Goal: Task Accomplishment & Management: Manage account settings

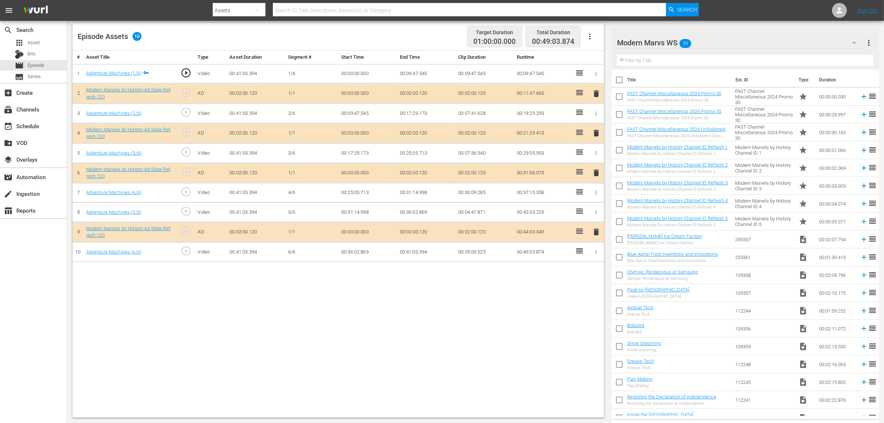
scroll to position [193, 0]
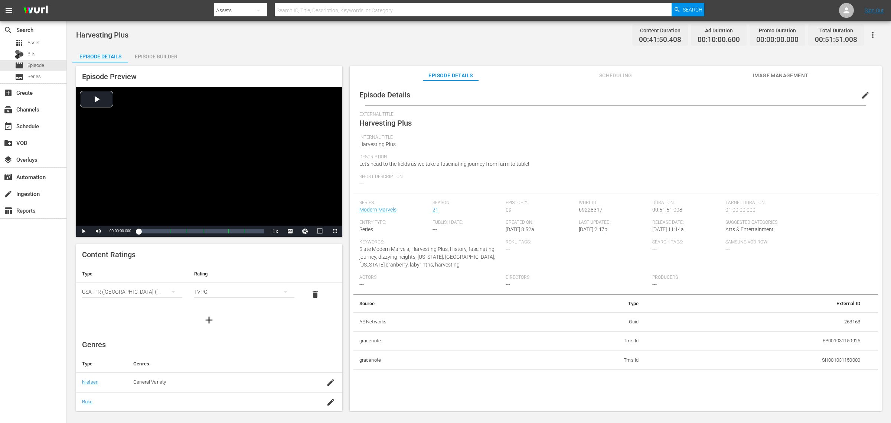
click at [162, 58] on div "Episode Builder" at bounding box center [156, 57] width 56 height 18
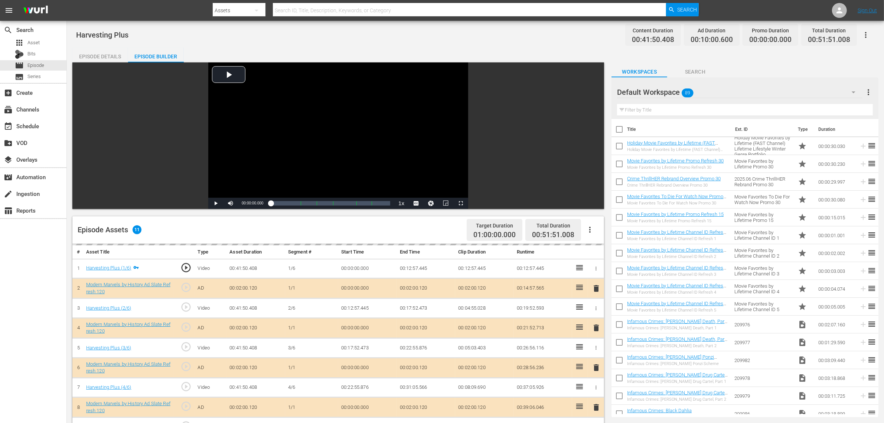
click at [487, 39] on div "Harvesting Plus Content Duration 00:41:50.408 Ad Duration 00:10:00.600 Promo Du…" at bounding box center [475, 34] width 799 height 17
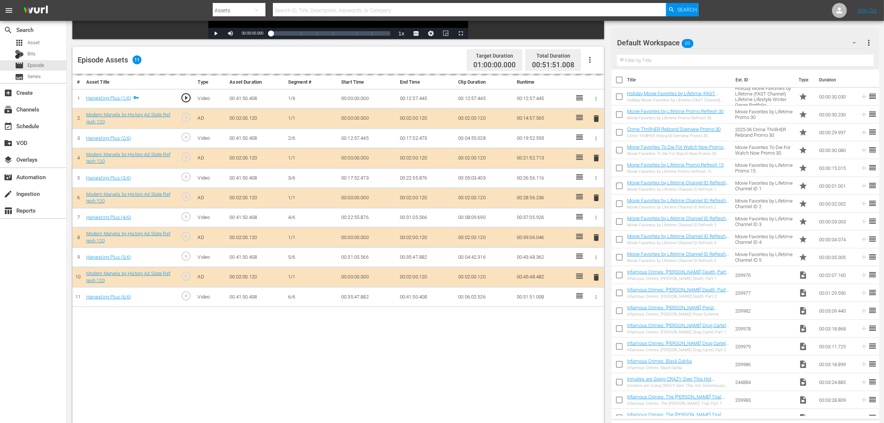
scroll to position [186, 0]
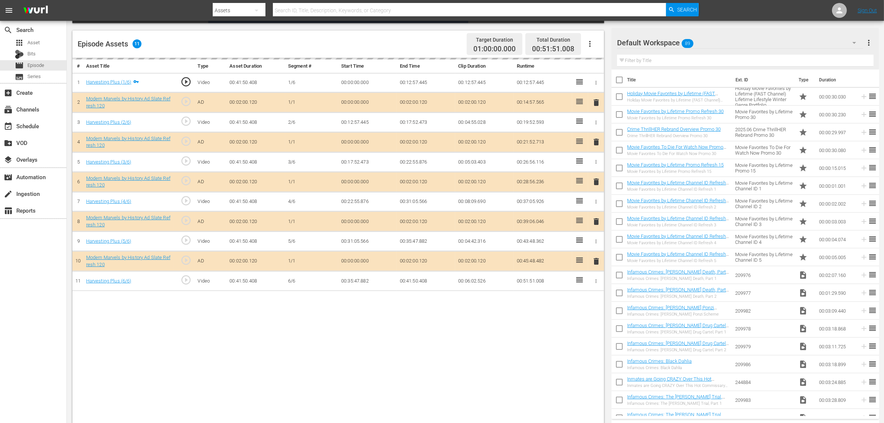
click at [733, 43] on div "Default Workspace 89" at bounding box center [740, 42] width 246 height 21
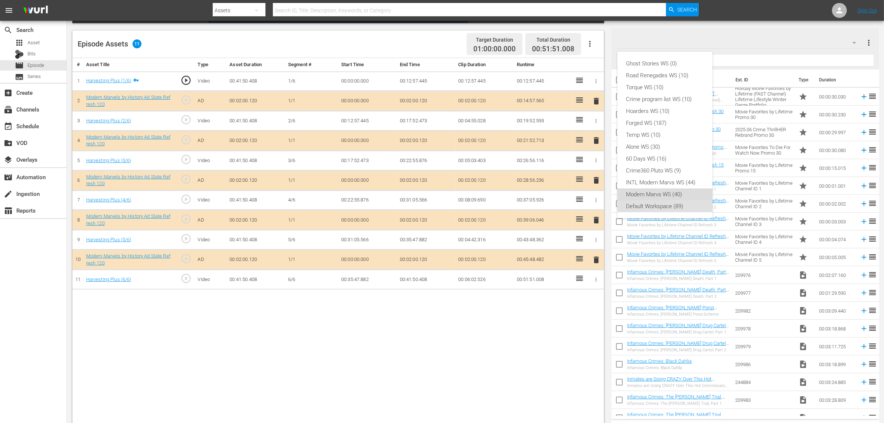
click at [658, 196] on div "Modern Marvs WS (40)" at bounding box center [664, 194] width 77 height 12
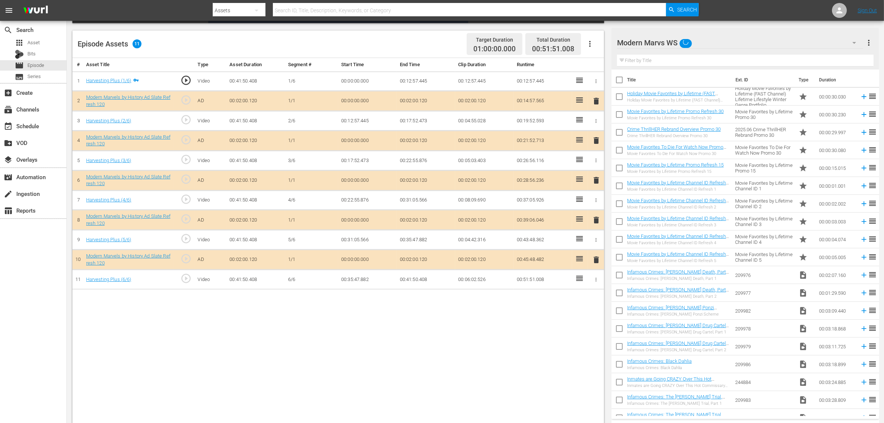
click at [499, 375] on div "Ghost Stories WS (0) Road Renegades WS (10) Torque WS (10) Crime program list W…" at bounding box center [442, 211] width 884 height 423
click at [593, 180] on span "delete" at bounding box center [596, 180] width 9 height 9
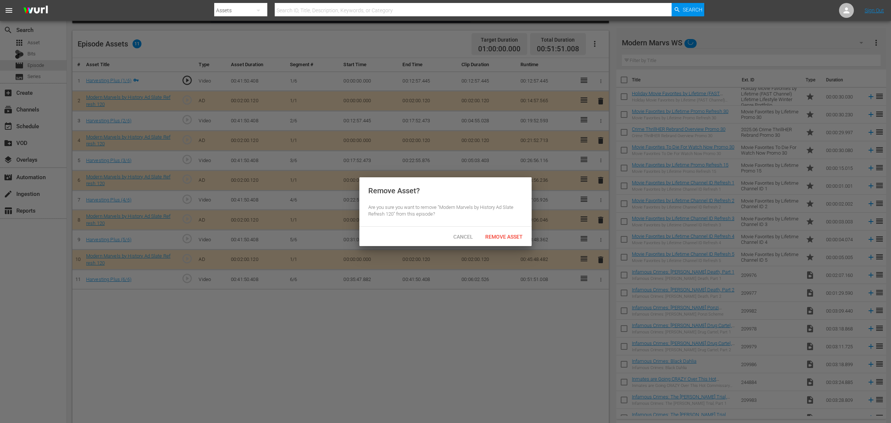
click at [506, 232] on div "Remove Asset" at bounding box center [503, 236] width 49 height 14
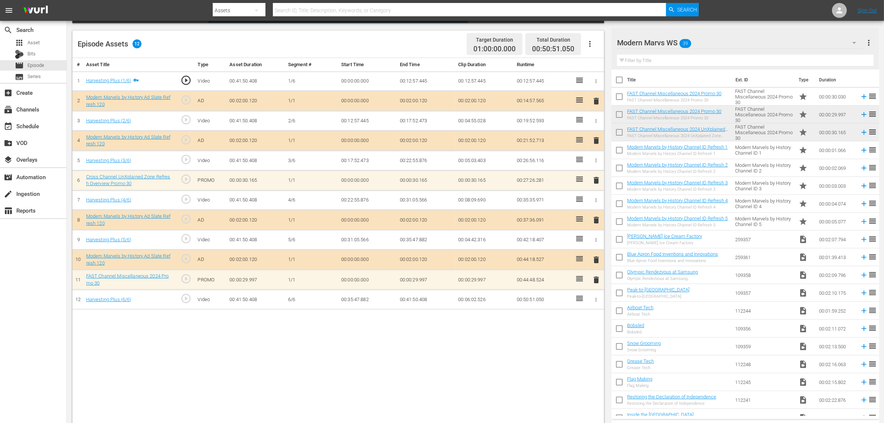
click at [424, 38] on div "Episode Assets 12 Target Duration 01:00:00.000 Total Duration 00:50:51.050" at bounding box center [338, 43] width 532 height 27
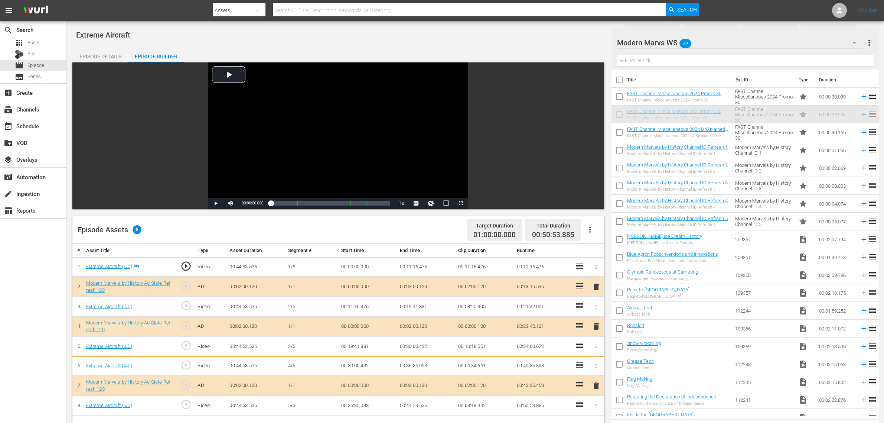
scroll to position [186, 0]
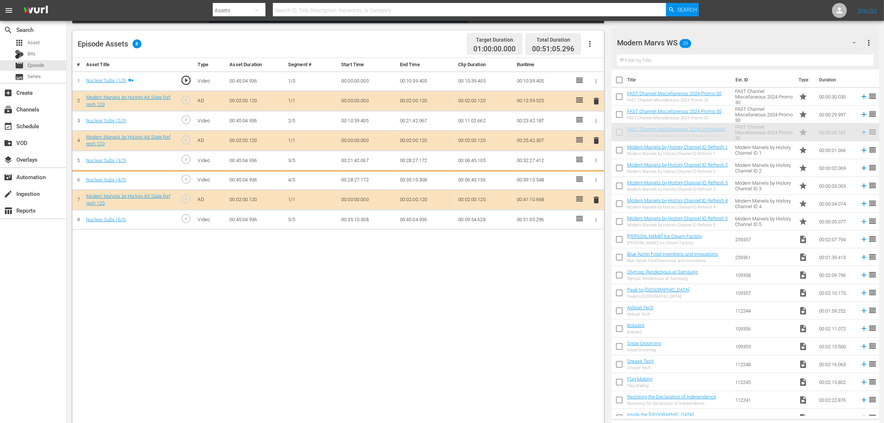
scroll to position [186, 0]
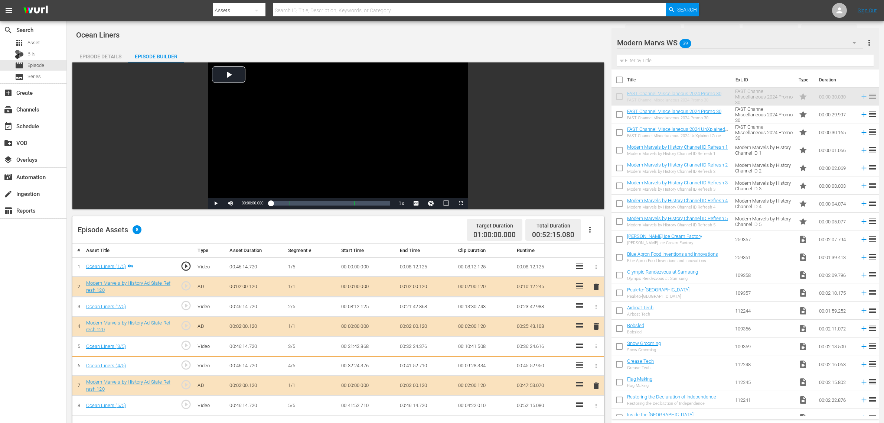
scroll to position [93, 0]
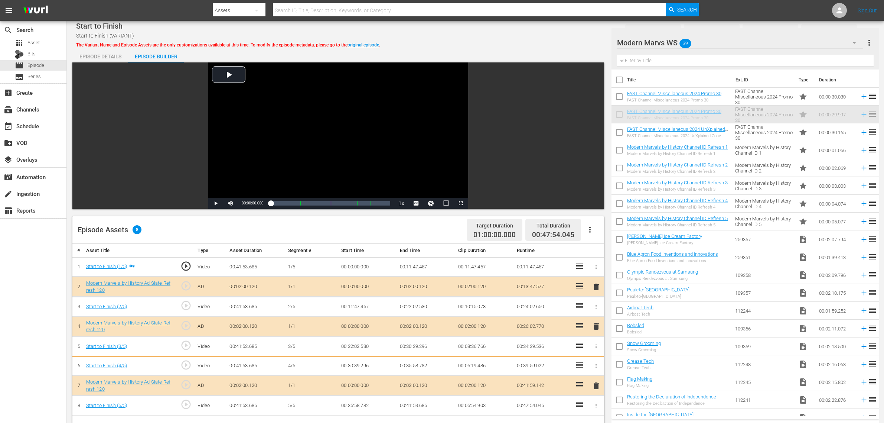
scroll to position [186, 0]
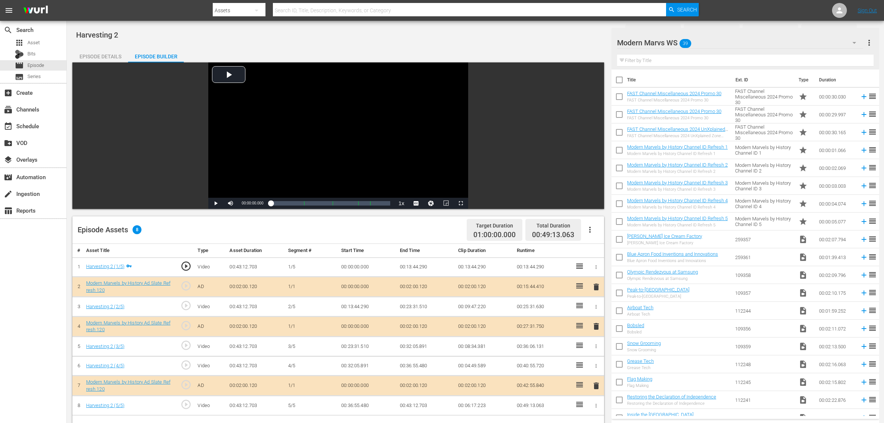
scroll to position [186, 0]
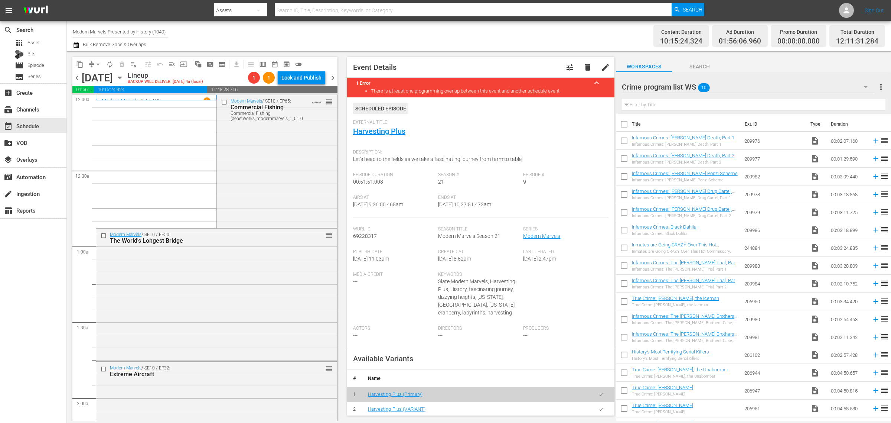
scroll to position [1532, 0]
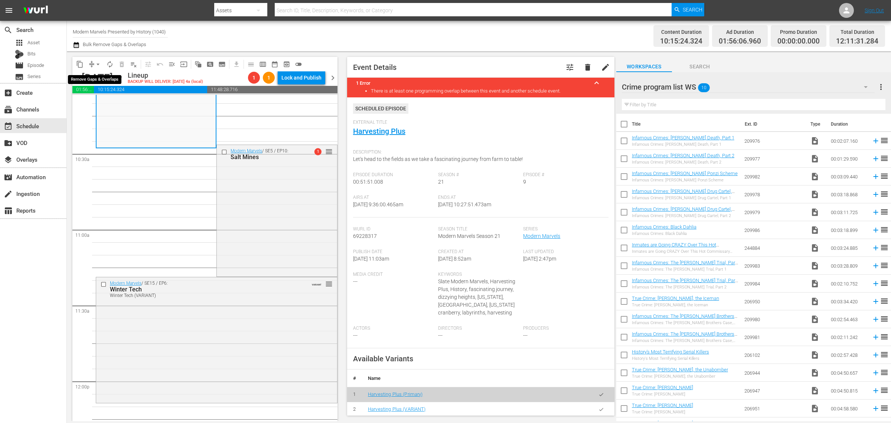
click at [97, 61] on span "arrow_drop_down" at bounding box center [97, 64] width 7 height 7
click at [97, 80] on li "Align to Midnight" at bounding box center [98, 79] width 78 height 12
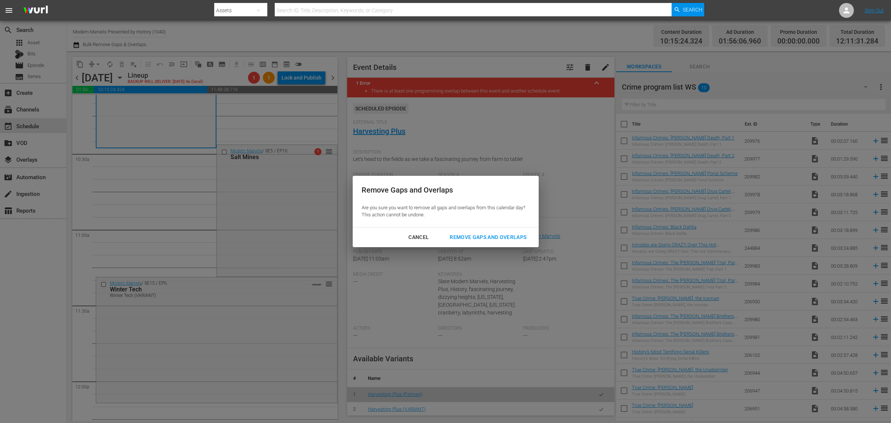
click at [498, 235] on div "Remove Gaps and Overlaps" at bounding box center [488, 236] width 89 height 9
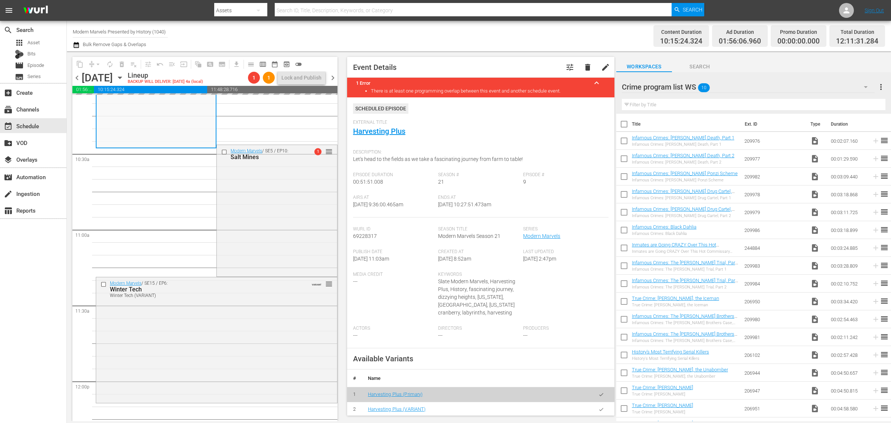
click at [425, 32] on div "Channel Title Modern Marvels Presented by History (1040) Bulk Remove Gaps & Ove…" at bounding box center [294, 36] width 443 height 27
click at [185, 364] on div "Modern Marvels / SE15 / EP6: Winter Tech Winter Tech (VARIANT) VARIANT reorder" at bounding box center [216, 339] width 241 height 124
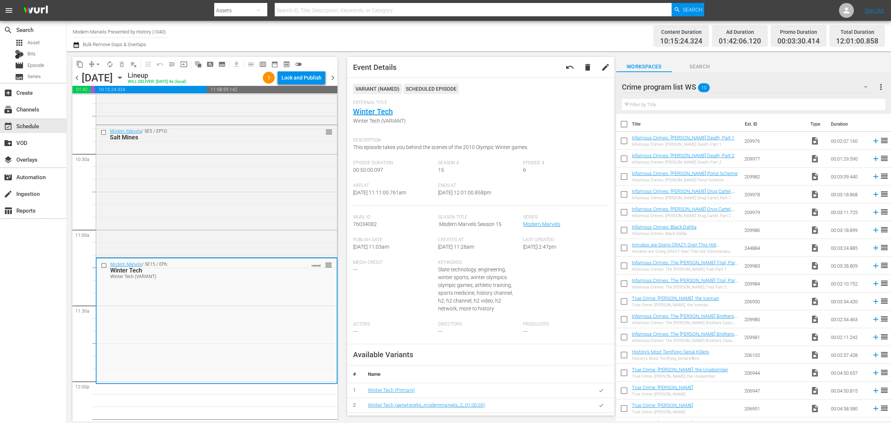
click at [470, 40] on div "Channel Title Modern Marvels Presented by History (1040) Bulk Remove Gaps & Ove…" at bounding box center [294, 36] width 443 height 27
click at [97, 63] on span "arrow_drop_down" at bounding box center [97, 64] width 7 height 7
click at [99, 75] on li "Align to Midnight" at bounding box center [98, 79] width 78 height 12
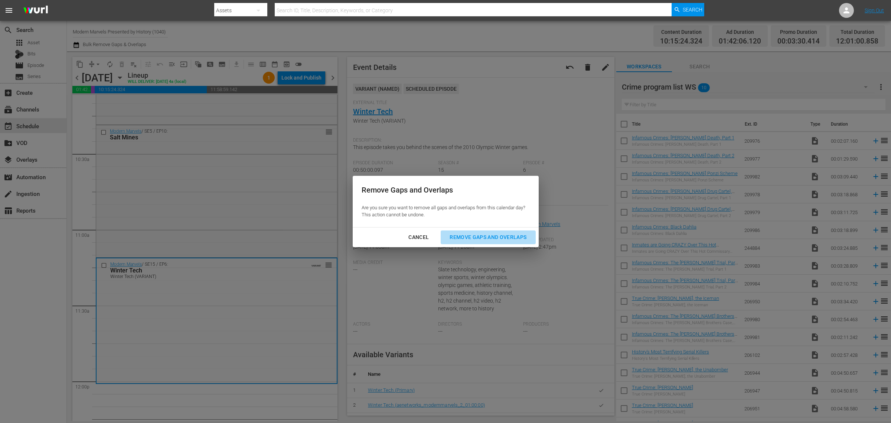
click at [504, 238] on div "Remove Gaps and Overlaps" at bounding box center [488, 236] width 89 height 9
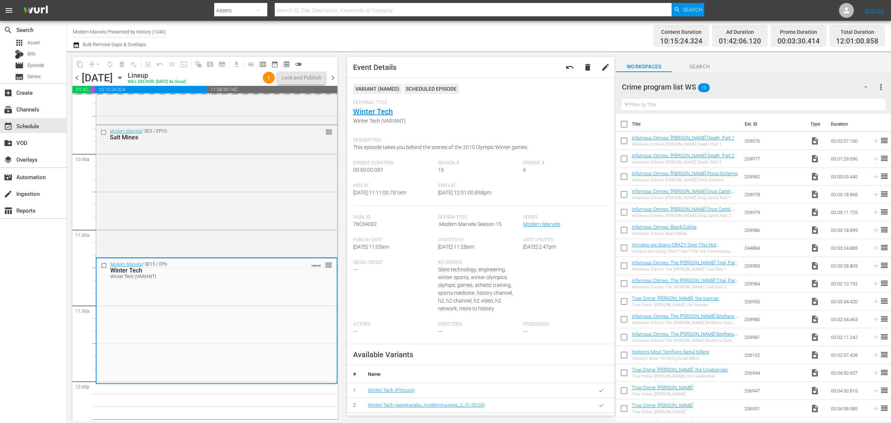
click at [426, 32] on div "Channel Title Modern Marvels Presented by History (1040) Bulk Remove Gaps & Ove…" at bounding box center [294, 36] width 443 height 27
click at [426, 29] on div "Channel Title Modern Marvels Presented by History (1040) Bulk Remove Gaps & Ove…" at bounding box center [294, 36] width 443 height 27
click at [113, 63] on span "autorenew_outlined" at bounding box center [109, 64] width 7 height 7
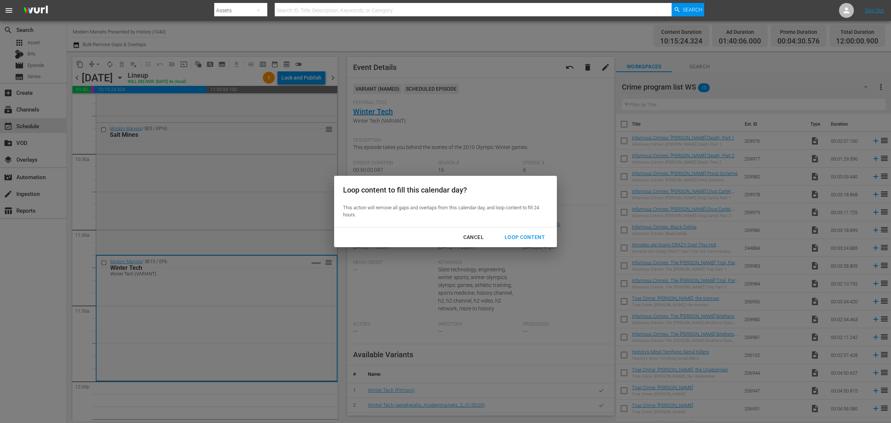
click at [517, 237] on div "Loop Content" at bounding box center [525, 236] width 52 height 9
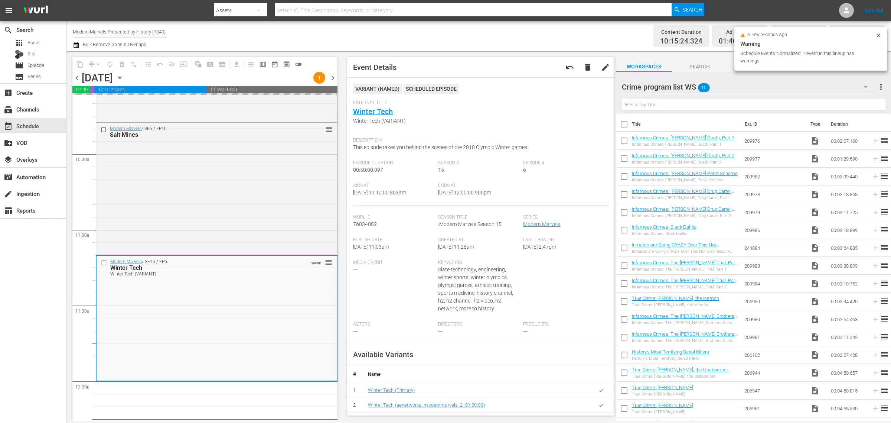
click at [449, 37] on div "Channel Title Modern Marvels Presented by History (1040) Bulk Remove Gaps & Ove…" at bounding box center [294, 36] width 443 height 27
click at [299, 29] on div "Channel Title Modern Marvels Presented by History (1040) Bulk Remove Gaps & Ove…" at bounding box center [294, 36] width 443 height 27
click at [420, 37] on div "Channel Title Modern Marvels Presented by History (1040) Bulk Remove Gaps & Ove…" at bounding box center [294, 36] width 443 height 27
click at [307, 32] on div "Channel Title Modern Marvels Presented by History (1040) Bulk Remove Gaps & Ove…" at bounding box center [294, 36] width 443 height 27
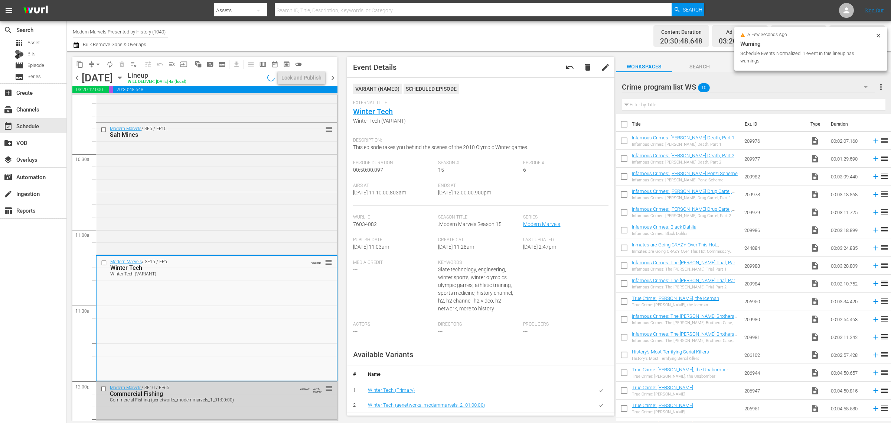
click at [375, 34] on div "Channel Title Modern Marvels Presented by History (1040) Bulk Remove Gaps & Ove…" at bounding box center [294, 36] width 443 height 27
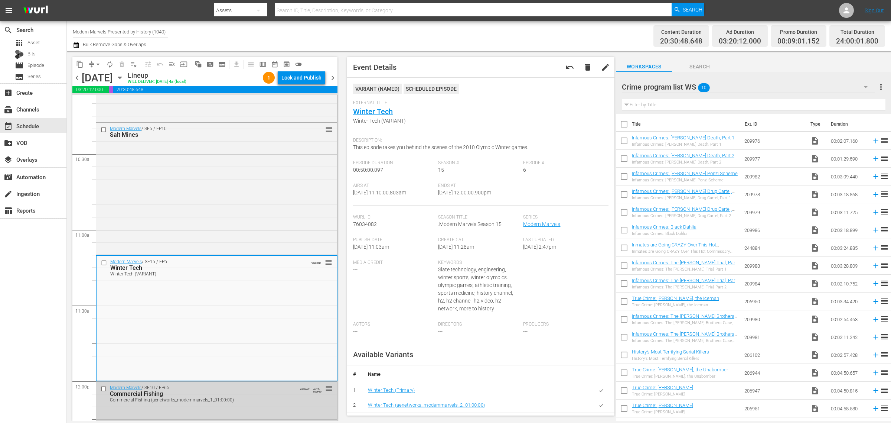
scroll to position [0, 0]
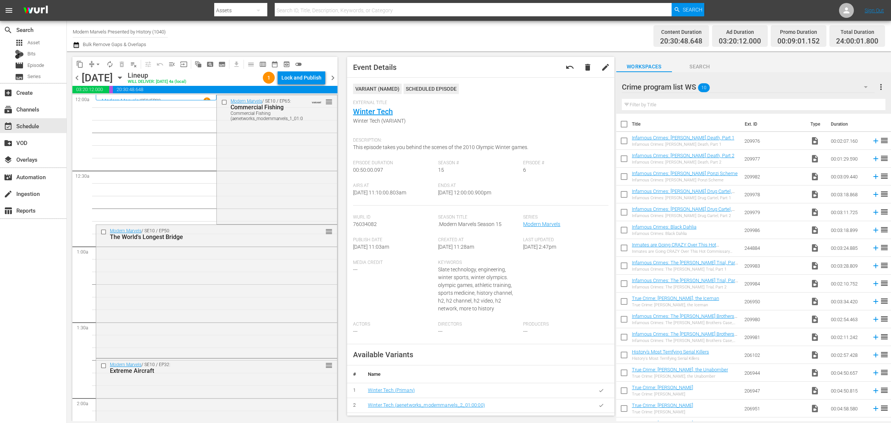
click at [415, 27] on div "Channel Title Modern Marvels Presented by History (1040) Bulk Remove Gaps & Ove…" at bounding box center [294, 36] width 443 height 27
click at [300, 78] on div "Lock and Publish" at bounding box center [301, 77] width 40 height 13
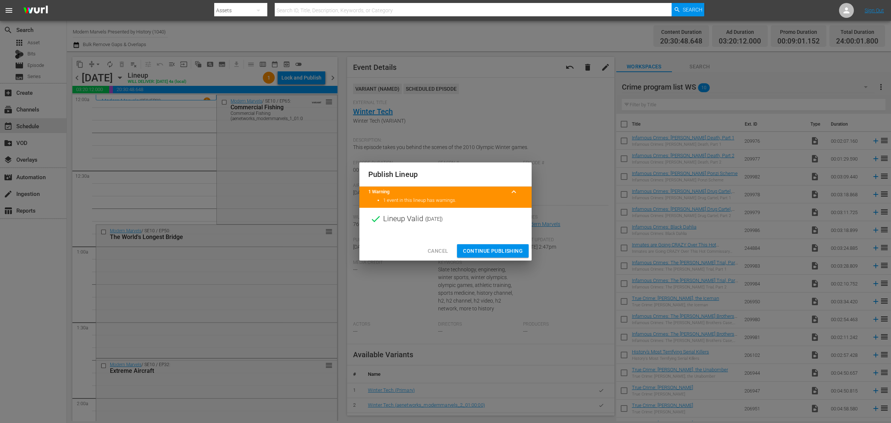
click at [502, 251] on span "Continue Publishing" at bounding box center [493, 250] width 60 height 9
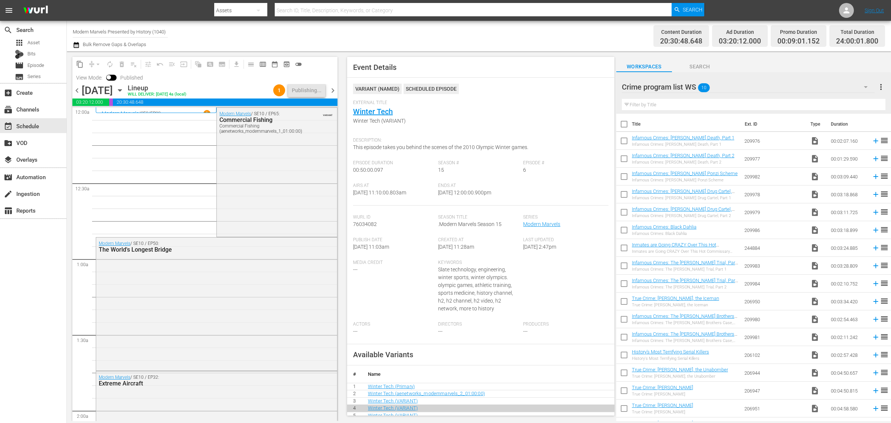
click at [301, 30] on div "Channel Title Modern Marvels Presented by History (1040) Bulk Remove Gaps & Ove…" at bounding box center [294, 36] width 443 height 27
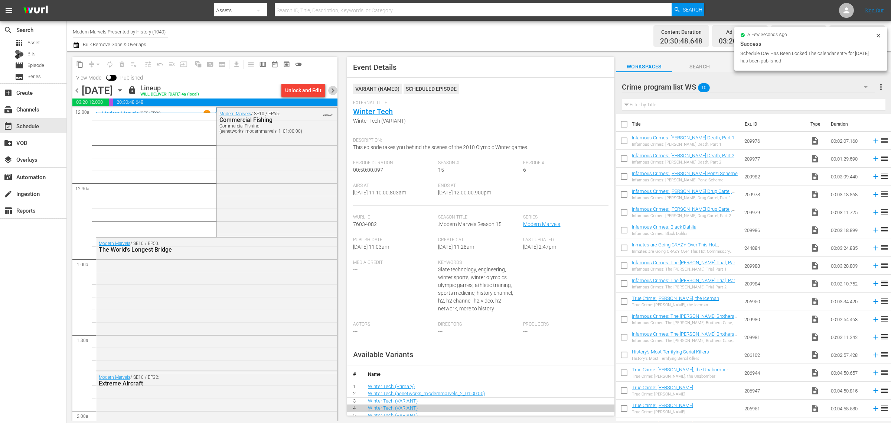
click at [332, 89] on span "chevron_right" at bounding box center [332, 90] width 9 height 9
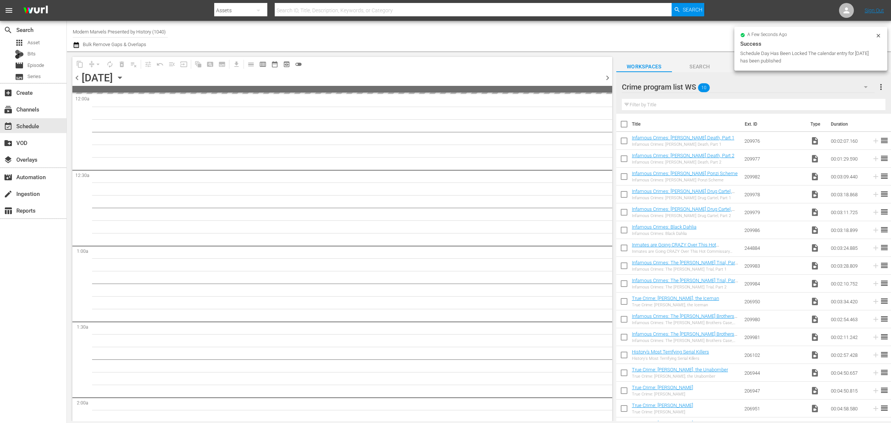
click at [439, 32] on div "Channel Title Modern Marvels Presented by History (1040) Bulk Remove Gaps & Ove…" at bounding box center [294, 36] width 443 height 27
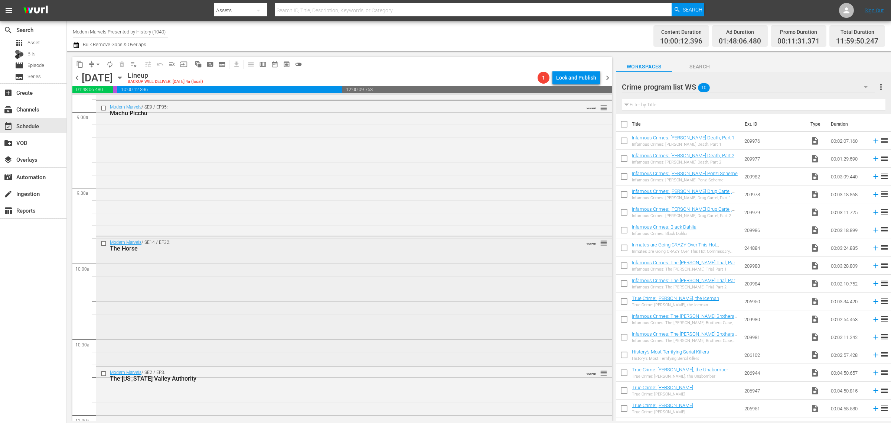
scroll to position [1346, 0]
click at [287, 281] on div "Modern Marvels / SE14 / EP32: The Horse VARIANT reorder" at bounding box center [354, 301] width 516 height 128
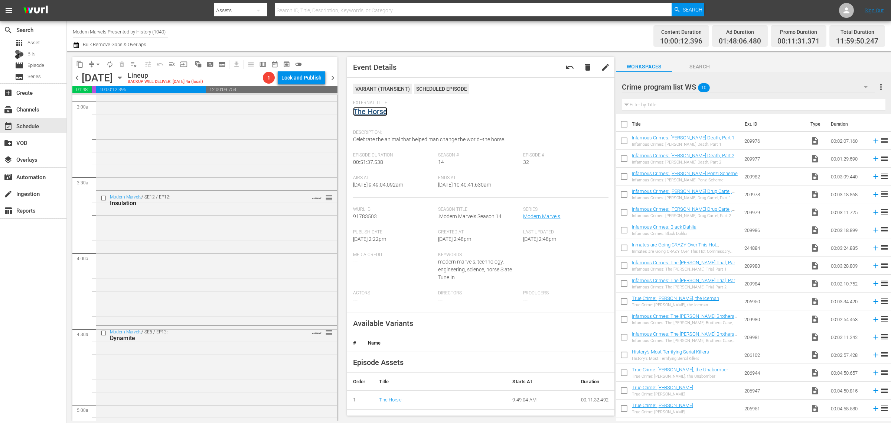
scroll to position [232, 0]
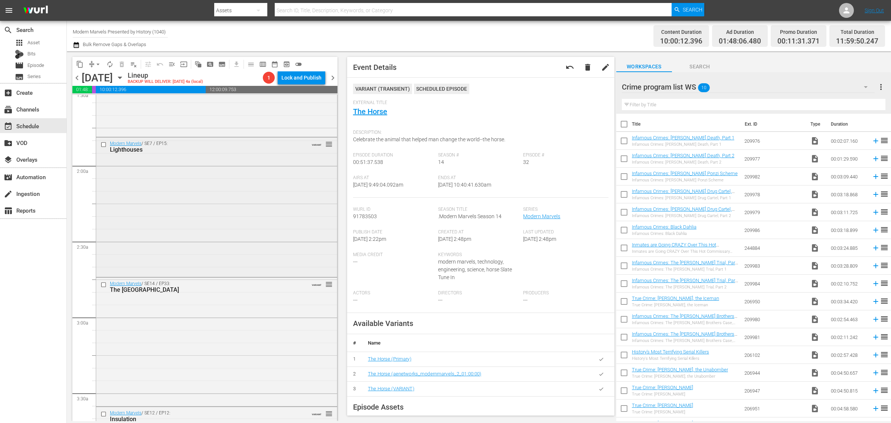
click at [214, 212] on div "Modern Marvels / SE7 / EP15: Lighthouses VARIANT reorder" at bounding box center [216, 206] width 241 height 138
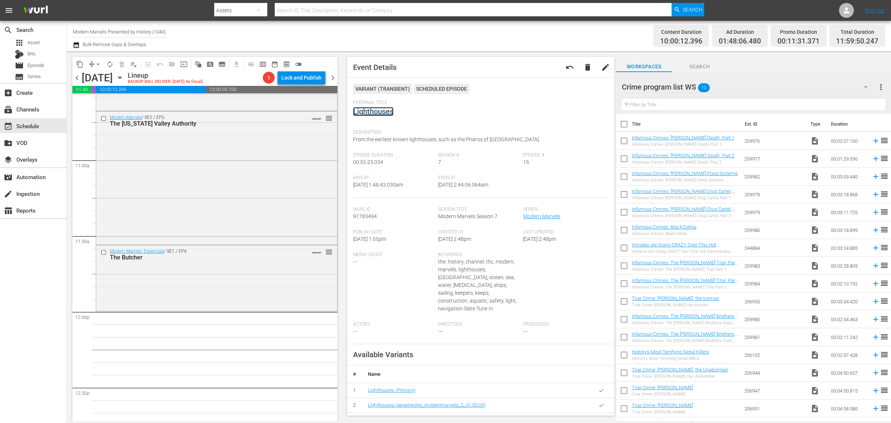
scroll to position [1717, 0]
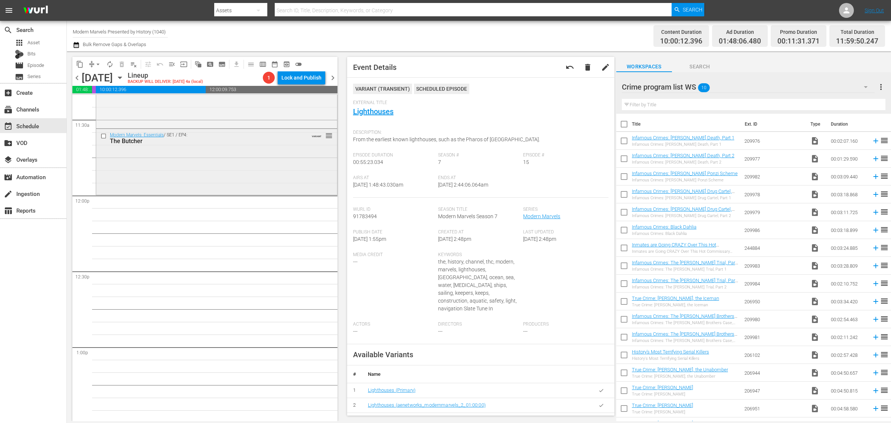
click at [182, 170] on div "Modern Marvels: Essentials / SE1 / EP4: The Butcher VARIANT reorder" at bounding box center [216, 161] width 241 height 64
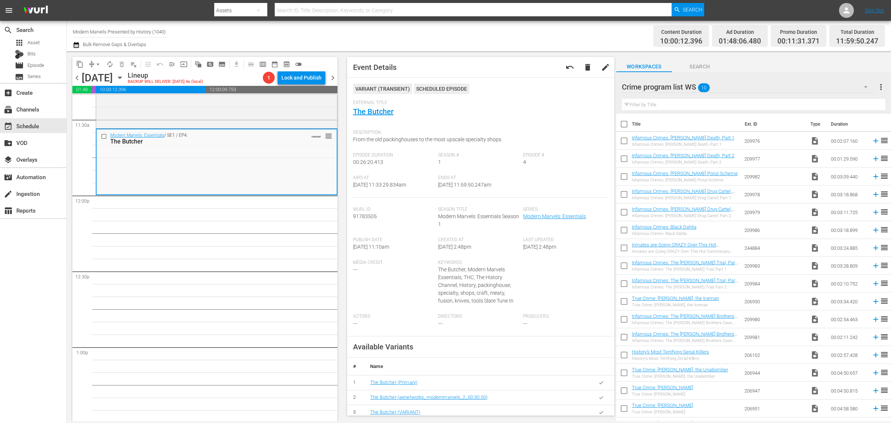
click at [97, 63] on span "arrow_drop_down" at bounding box center [97, 64] width 7 height 7
click at [99, 76] on li "Align to Midnight" at bounding box center [98, 79] width 78 height 12
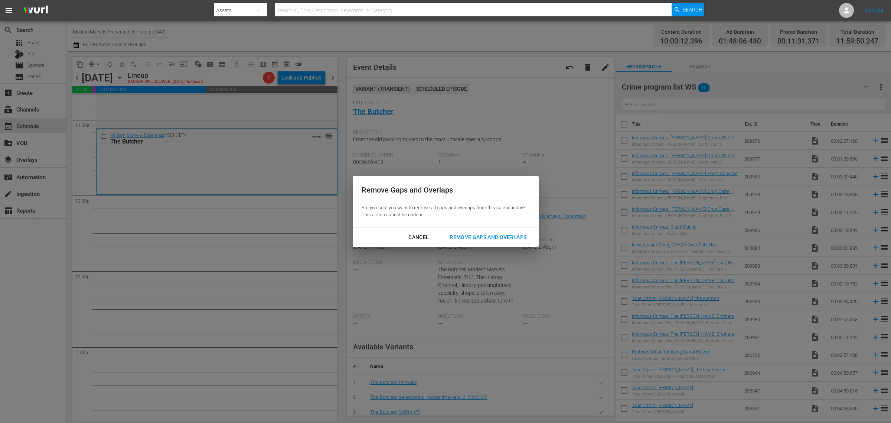
click at [483, 232] on button "Remove Gaps and Overlaps" at bounding box center [488, 237] width 95 height 14
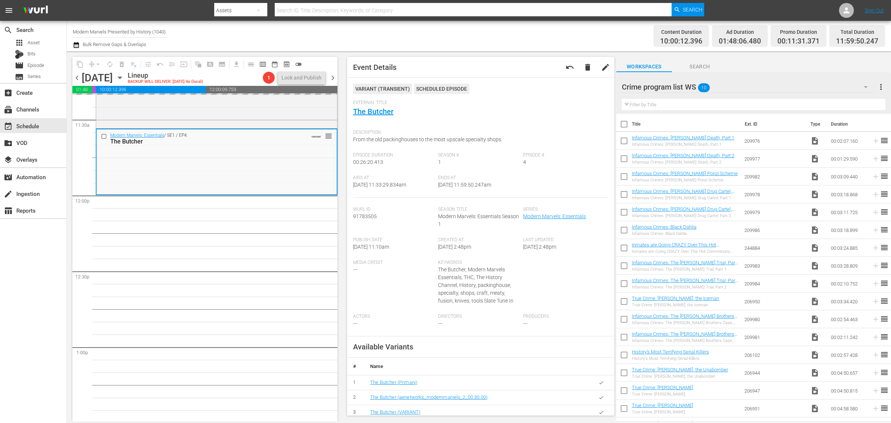
click at [581, 33] on div "Content Duration 10:00:12.396 Ad Duration 01:48:06.480 Promo Duration 00:11:31.…" at bounding box center [700, 36] width 369 height 27
click at [110, 63] on span "autorenew_outlined" at bounding box center [109, 64] width 7 height 7
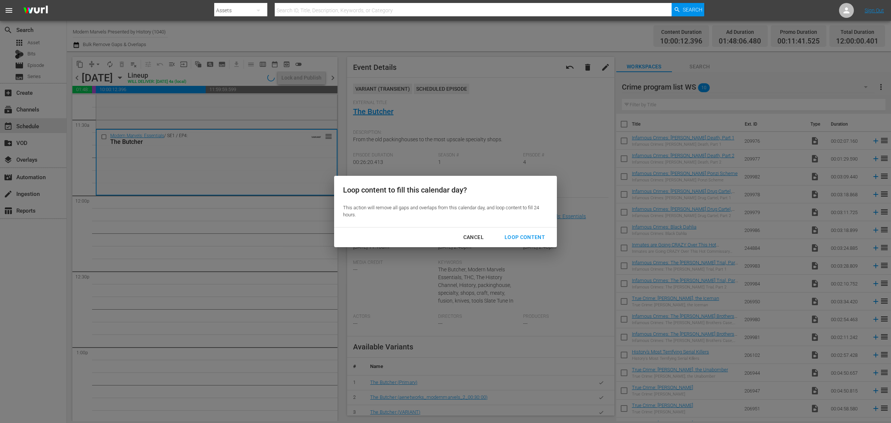
click at [523, 233] on div "Loop Content" at bounding box center [525, 236] width 52 height 9
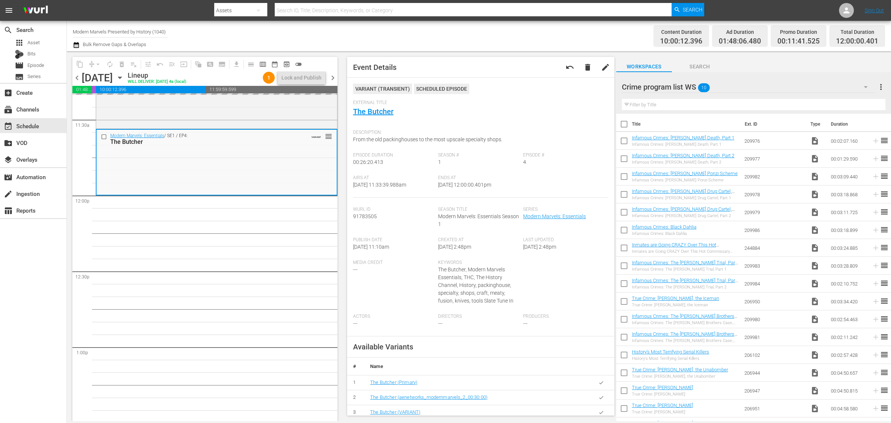
click at [449, 37] on div "Channel Title Modern Marvels Presented by History (1040) Bulk Remove Gaps & Ove…" at bounding box center [294, 36] width 443 height 27
click at [515, 29] on div "Channel Title Modern Marvels Presented by History (1040) Bulk Remove Gaps & Ove…" at bounding box center [294, 36] width 443 height 27
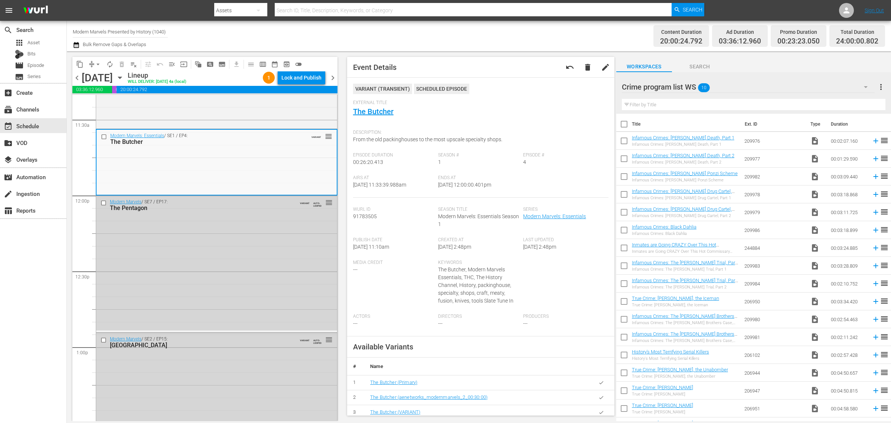
click at [487, 36] on div "Channel Title Modern Marvels Presented by History (1040) Bulk Remove Gaps & Ove…" at bounding box center [294, 36] width 443 height 27
click at [286, 76] on div "Lock and Publish" at bounding box center [301, 77] width 40 height 13
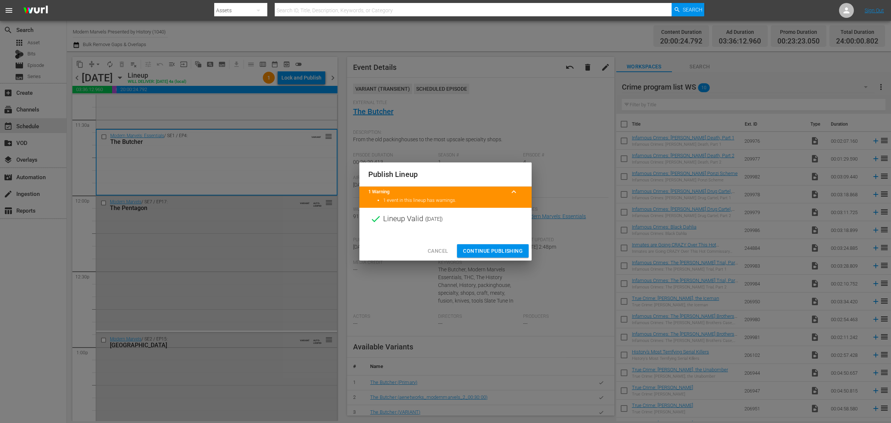
click at [486, 251] on span "Continue Publishing" at bounding box center [493, 250] width 60 height 9
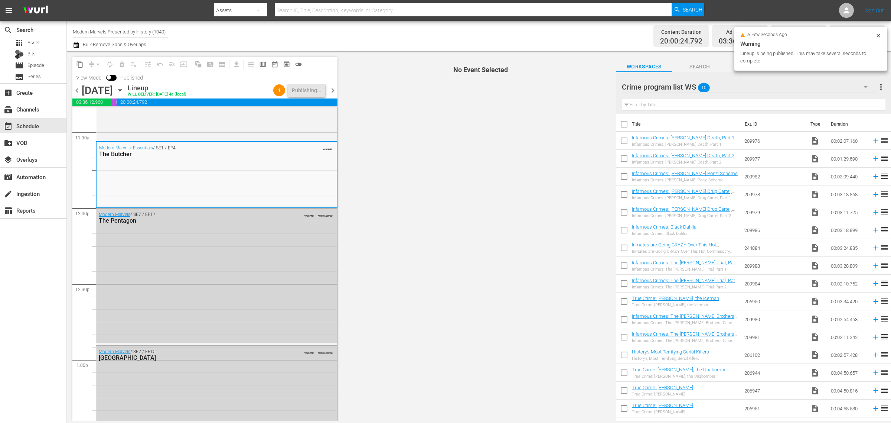
click at [494, 33] on div "Channel Title Modern Marvels Presented by History (1040) Bulk Remove Gaps & Ove…" at bounding box center [294, 36] width 443 height 27
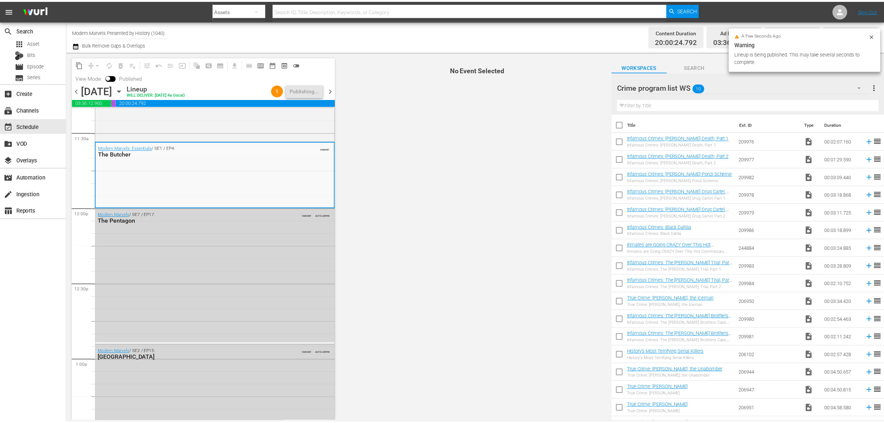
scroll to position [0, 0]
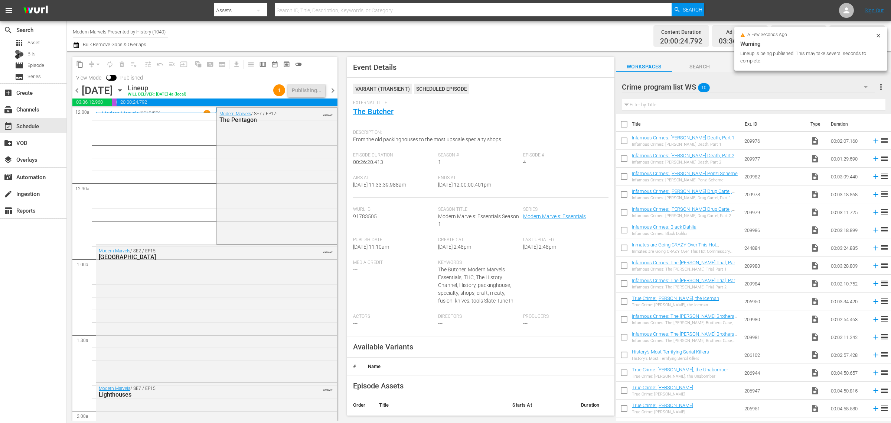
click at [400, 40] on div "Channel Title Modern Marvels Presented by History (1040) Bulk Remove Gaps & Ove…" at bounding box center [294, 36] width 443 height 27
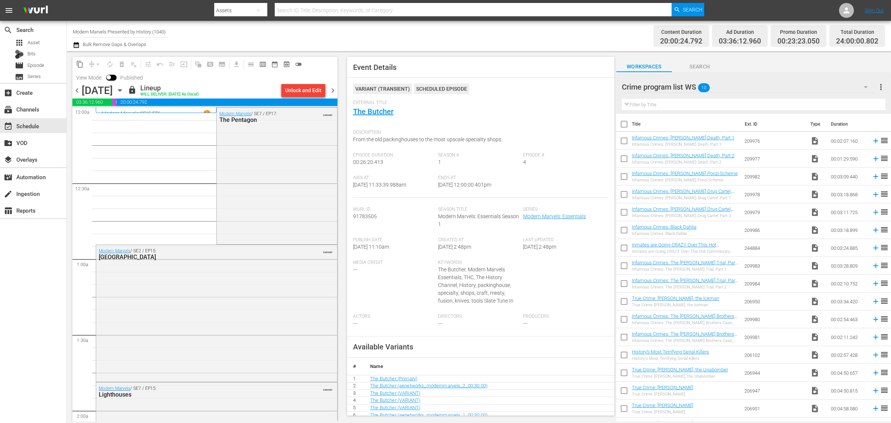
click at [491, 45] on div "Channel Title Modern Marvels Presented by History (1040) Bulk Remove Gaps & Ove…" at bounding box center [294, 36] width 443 height 27
click at [418, 45] on div "Channel Title Modern Marvels Presented by History (1040) Bulk Remove Gaps & Ove…" at bounding box center [294, 36] width 443 height 27
click at [124, 88] on icon "button" at bounding box center [120, 90] width 8 height 8
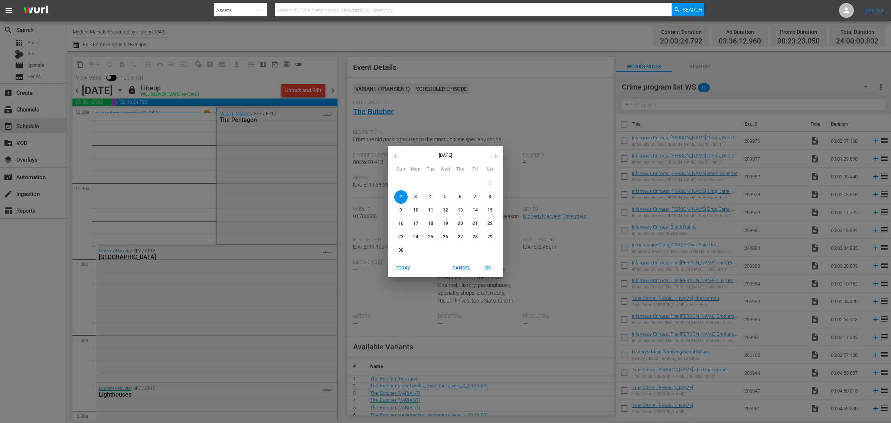
click at [393, 153] on icon "button" at bounding box center [395, 156] width 6 height 6
click at [414, 236] on p "27" at bounding box center [415, 237] width 5 height 6
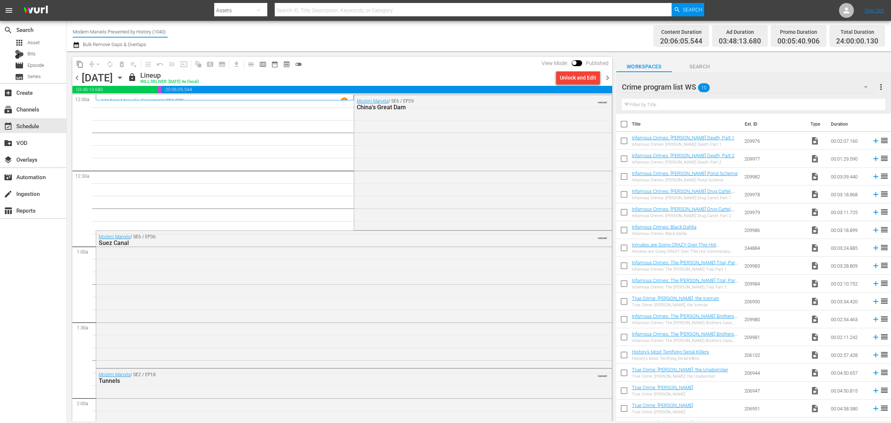
drag, startPoint x: 73, startPoint y: 31, endPoint x: 328, endPoint y: 40, distance: 254.9
click at [327, 40] on div "Channel Title Modern Marvels Presented by History (1040) Bulk Remove Gaps & Ove…" at bounding box center [294, 36] width 443 height 27
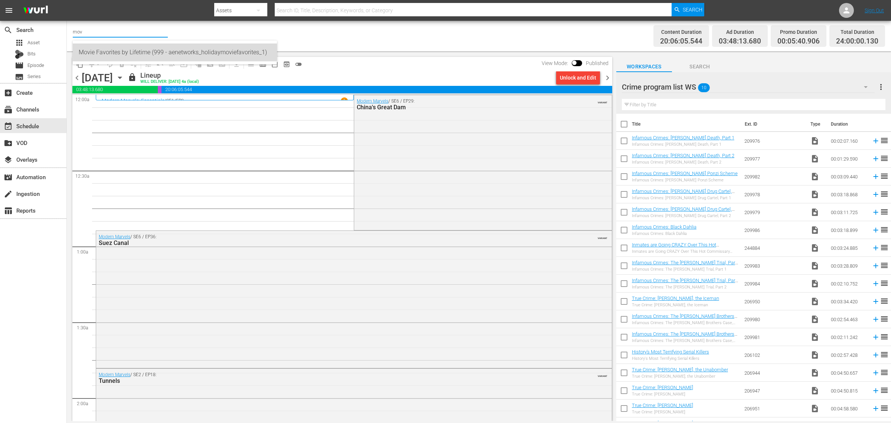
click at [143, 52] on div "Movie Favorites by Lifetime (999 - aenetworks_holidaymoviefavorites_1)" at bounding box center [175, 52] width 192 height 18
type input "Movie Favorites by Lifetime (999 - aenetworks_holidaymoviefavorites_1)"
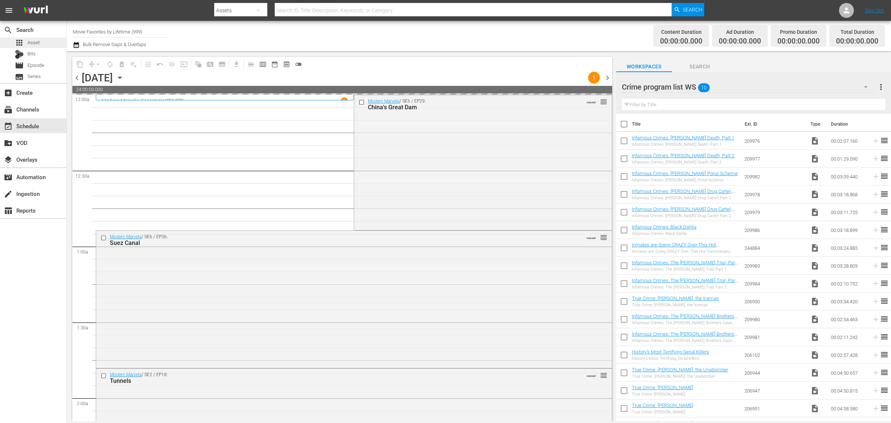
click at [33, 41] on span "Asset" at bounding box center [33, 42] width 12 height 7
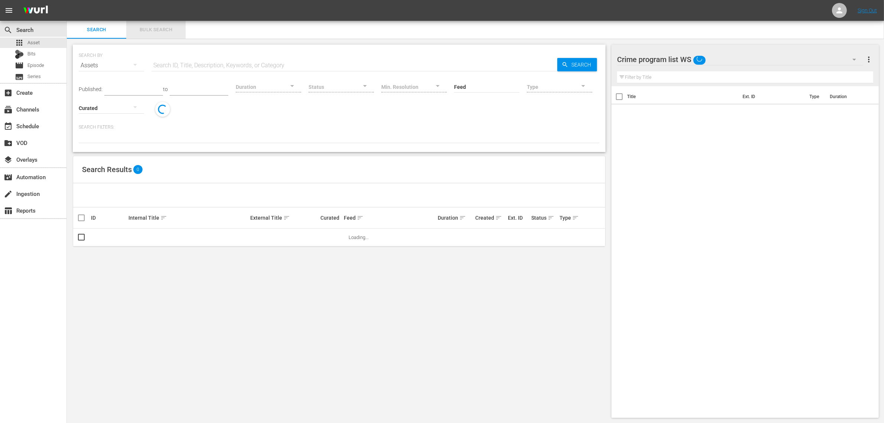
click at [157, 32] on span "Bulk Search" at bounding box center [156, 30] width 51 height 9
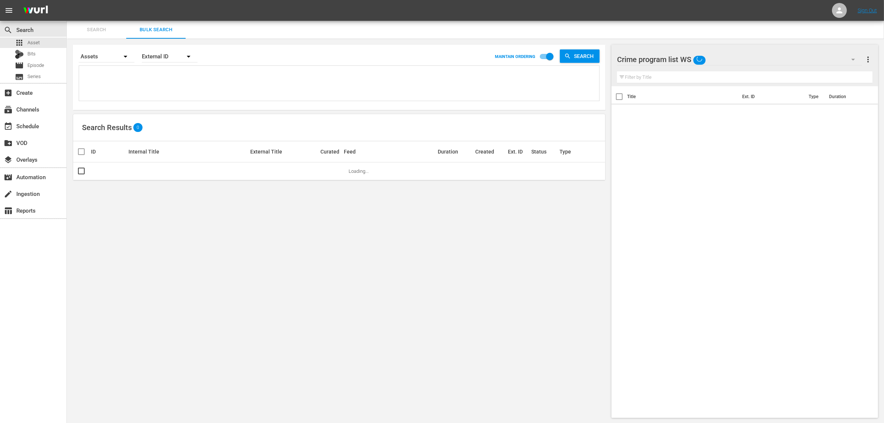
click at [136, 84] on textarea at bounding box center [340, 85] width 518 height 34
paste textarea "149027668 149027669 183724687 193601719 193882587 193882589"
type textarea "149027668 149027669 183724687 193601719 193882587 193882589"
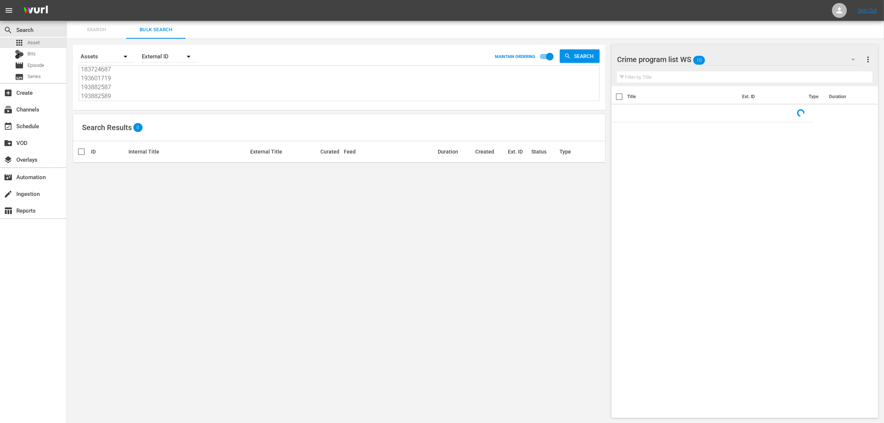
type textarea "149027668 149027669 183724687 193601719 193882587 193882589"
click at [548, 60] on input "checkbox" at bounding box center [550, 58] width 42 height 14
checkbox input "false"
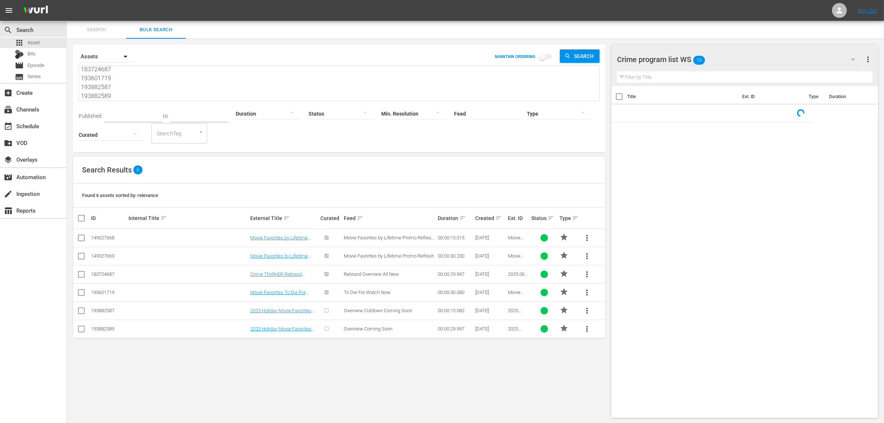
click at [740, 62] on div "Crime program list WS 10" at bounding box center [739, 59] width 245 height 21
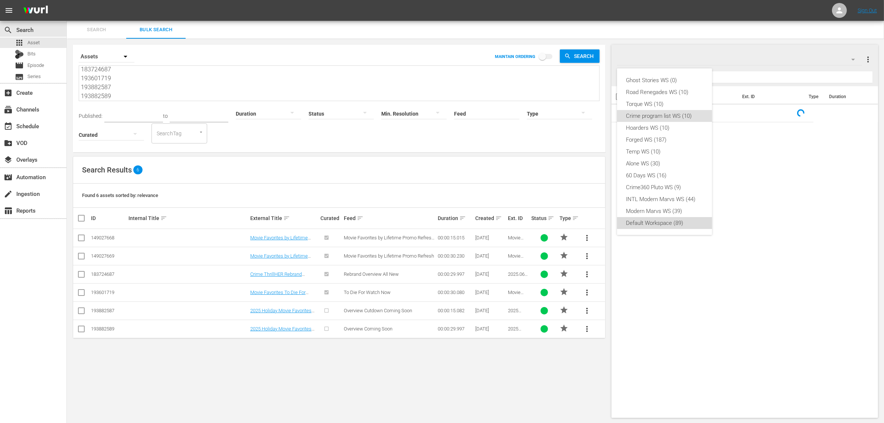
click at [667, 220] on div "Default Workspace (89)" at bounding box center [664, 223] width 77 height 12
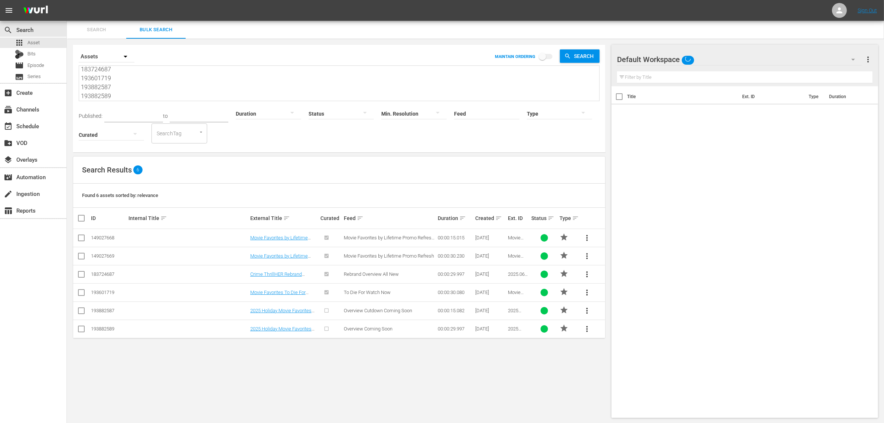
click at [400, 169] on div "Search Results 6" at bounding box center [339, 169] width 532 height 27
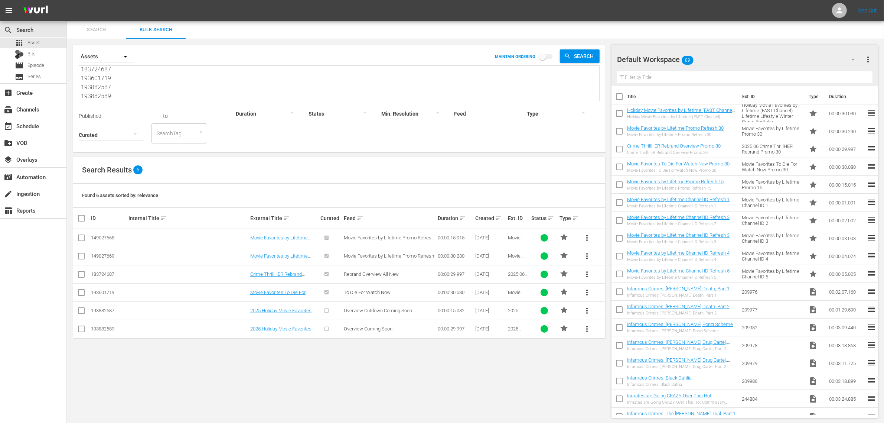
click at [620, 113] on input "checkbox" at bounding box center [620, 115] width 16 height 16
checkbox input "true"
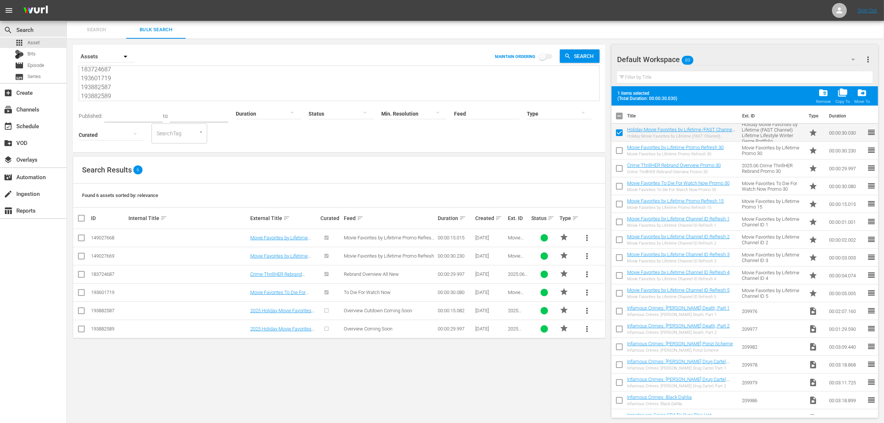
click at [620, 153] on input "checkbox" at bounding box center [620, 152] width 16 height 16
checkbox input "true"
click at [619, 205] on input "checkbox" at bounding box center [620, 206] width 16 height 16
checkbox input "true"
click at [618, 187] on input "checkbox" at bounding box center [620, 188] width 16 height 16
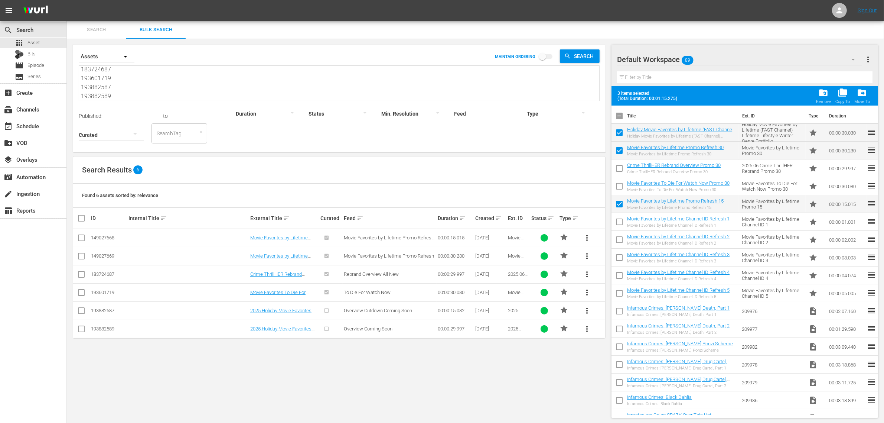
checkbox input "true"
drag, startPoint x: 620, startPoint y: 166, endPoint x: 646, endPoint y: 189, distance: 34.5
click at [619, 166] on input "checkbox" at bounding box center [620, 170] width 16 height 16
checkbox input "true"
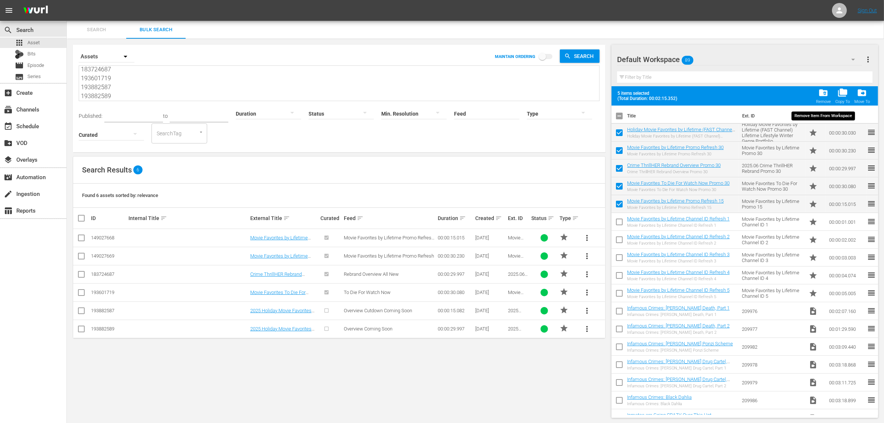
click at [824, 91] on span "folder_delete" at bounding box center [823, 93] width 10 height 10
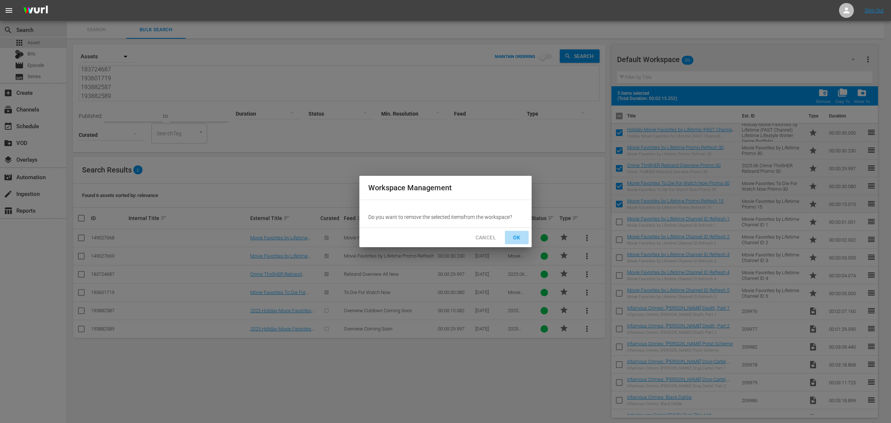
click at [519, 236] on span "OK" at bounding box center [517, 237] width 12 height 9
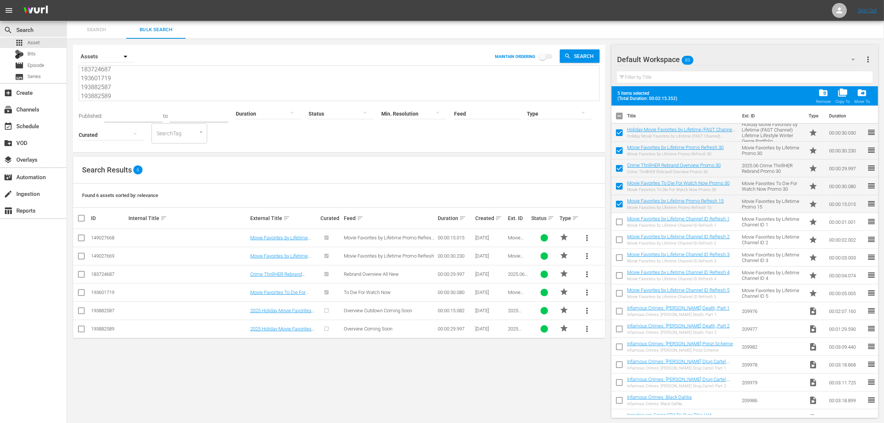
click at [250, 162] on div "Search Results 6" at bounding box center [339, 169] width 532 height 27
checkbox input "false"
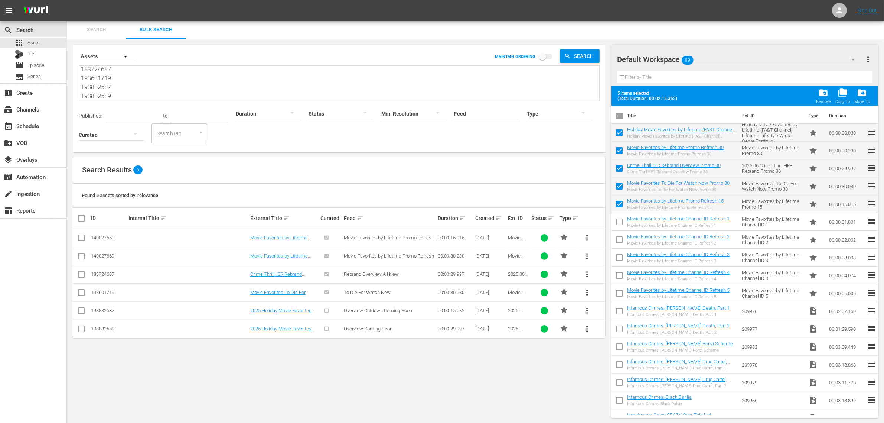
checkbox input "false"
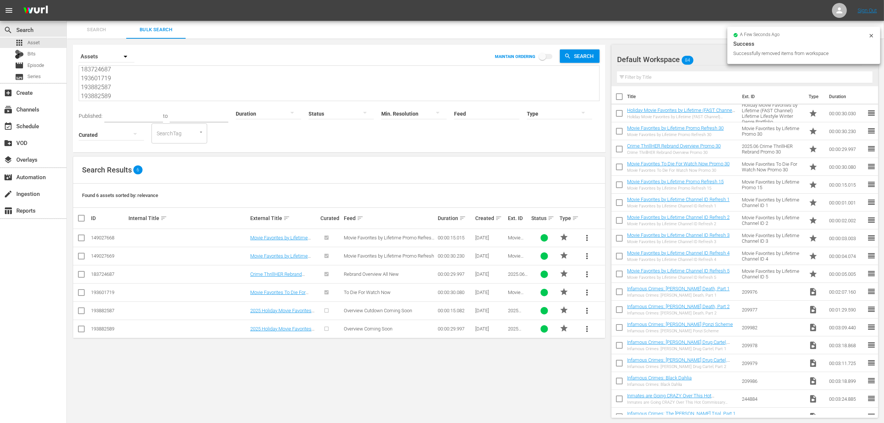
click at [84, 220] on input "checkbox" at bounding box center [84, 218] width 15 height 9
checkbox input "true"
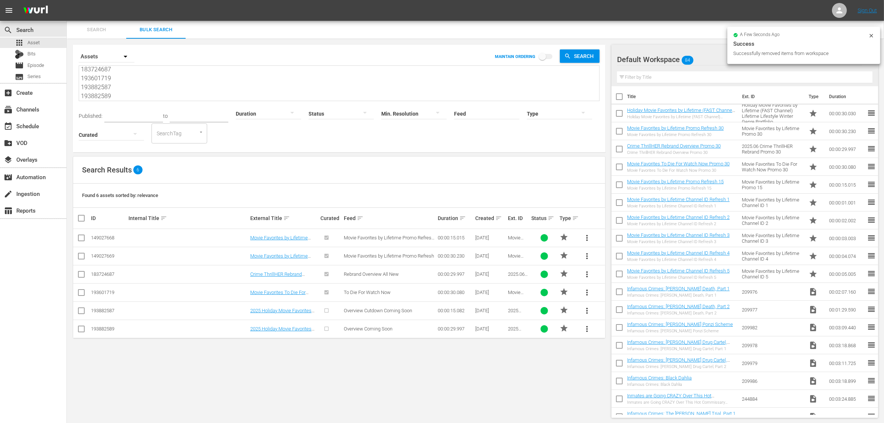
checkbox input "true"
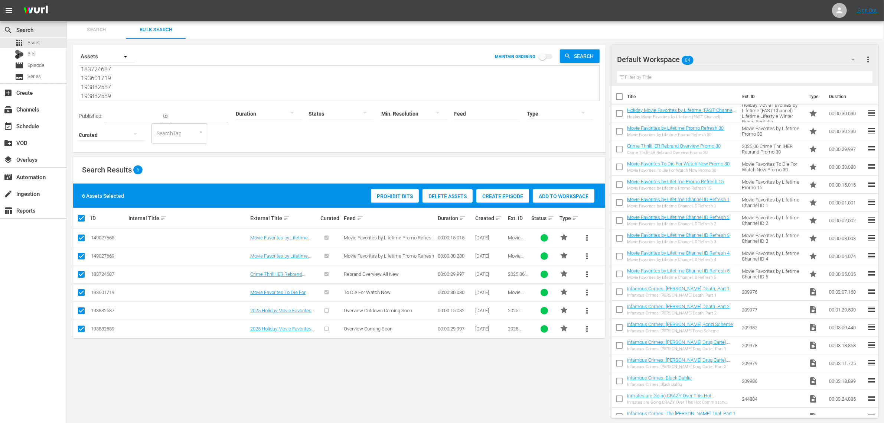
click at [81, 238] on input "checkbox" at bounding box center [81, 239] width 9 height 9
checkbox input "false"
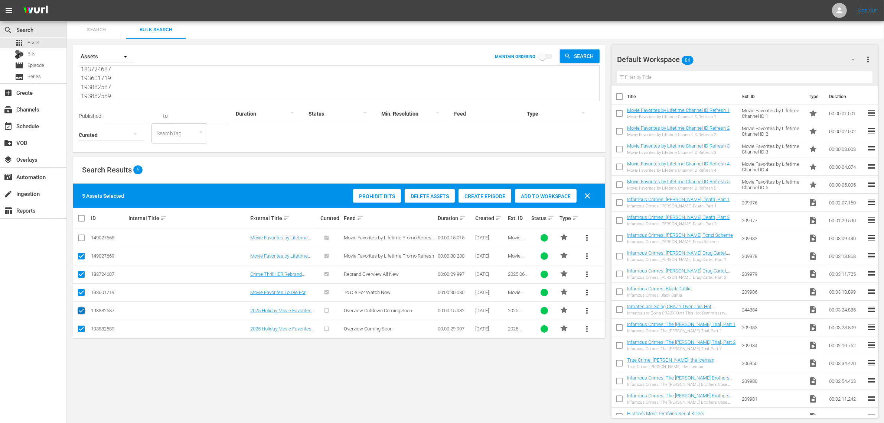
click at [81, 312] on input "checkbox" at bounding box center [81, 311] width 9 height 9
checkbox input "false"
click at [84, 238] on input "checkbox" at bounding box center [81, 239] width 9 height 9
checkbox input "true"
click at [83, 311] on input "checkbox" at bounding box center [81, 311] width 9 height 9
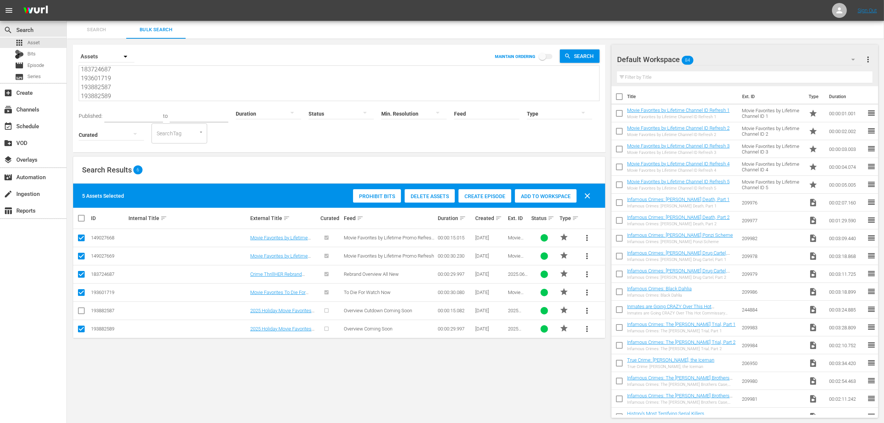
checkbox input "true"
click at [548, 193] on span "Add to Workspace" at bounding box center [564, 196] width 62 height 6
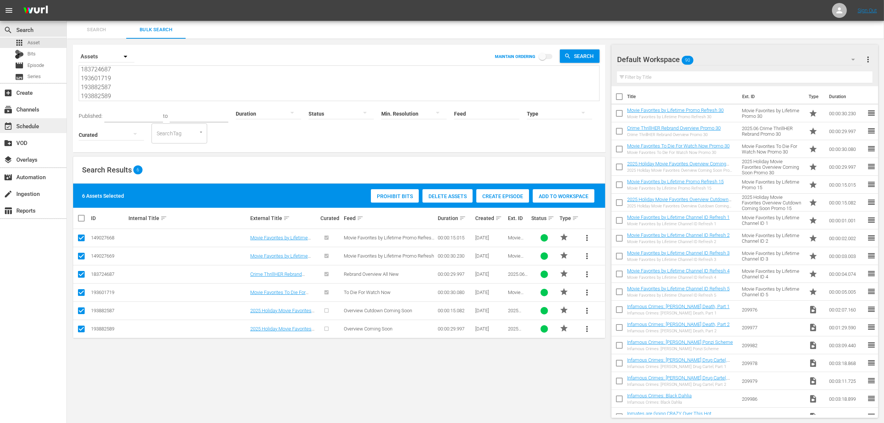
click at [29, 123] on div "event_available Schedule" at bounding box center [21, 124] width 42 height 7
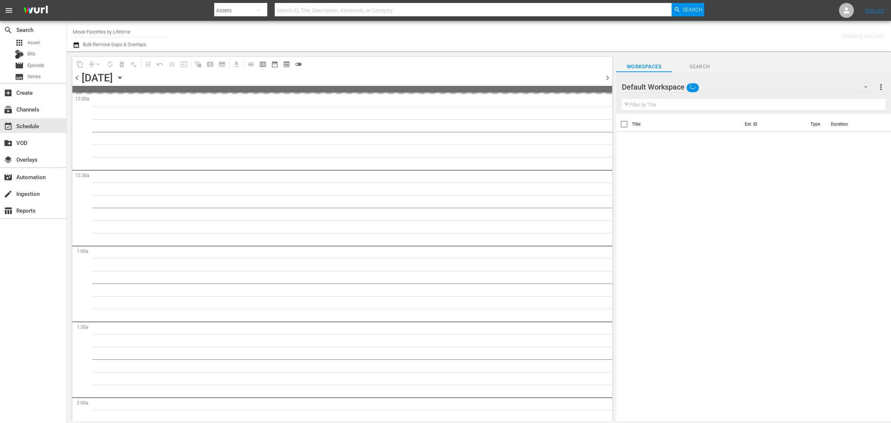
click at [388, 41] on div "Channel Title Movie Favorites by Lifetime Bulk Remove Gaps & Overlaps" at bounding box center [294, 36] width 443 height 27
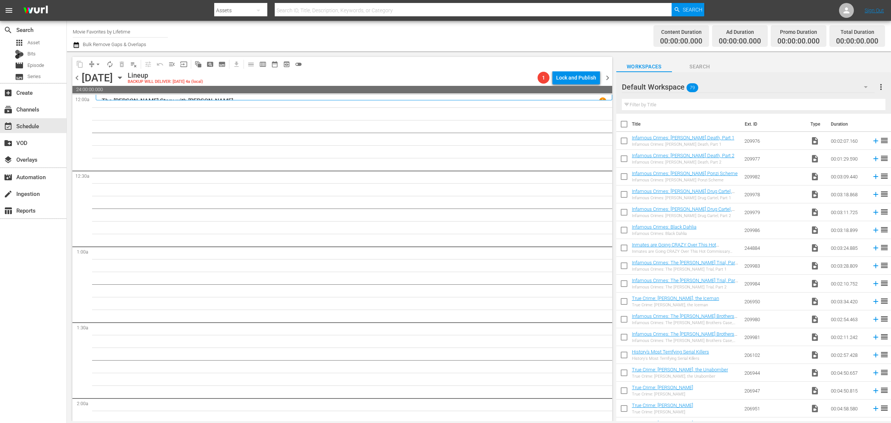
click at [417, 37] on div "Channel Title Movie Favorites by Lifetime Bulk Remove Gaps & Overlaps" at bounding box center [294, 36] width 443 height 27
click at [42, 40] on div "apps Asset" at bounding box center [33, 43] width 66 height 10
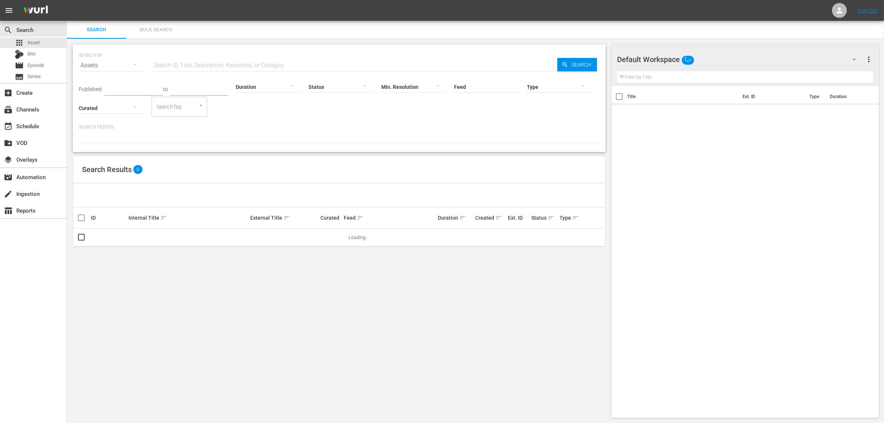
click at [144, 30] on span "Bulk Search" at bounding box center [156, 30] width 51 height 9
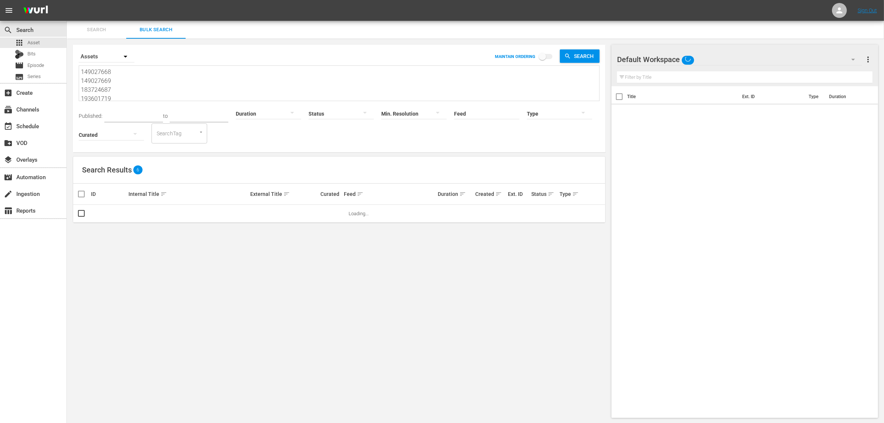
click at [144, 82] on textarea "149027668 149027669 183724687 193601719 193882587 193882589" at bounding box center [340, 85] width 518 height 34
paste textarea "32666359 132666360 132666362 132666381 132683665 191906859 191906922 191906923 …"
type textarea "132666359 132666360 132666362 132666381 132683665 191906859 191906922 191906923…"
click at [714, 55] on div "Default Workspace" at bounding box center [739, 59] width 245 height 21
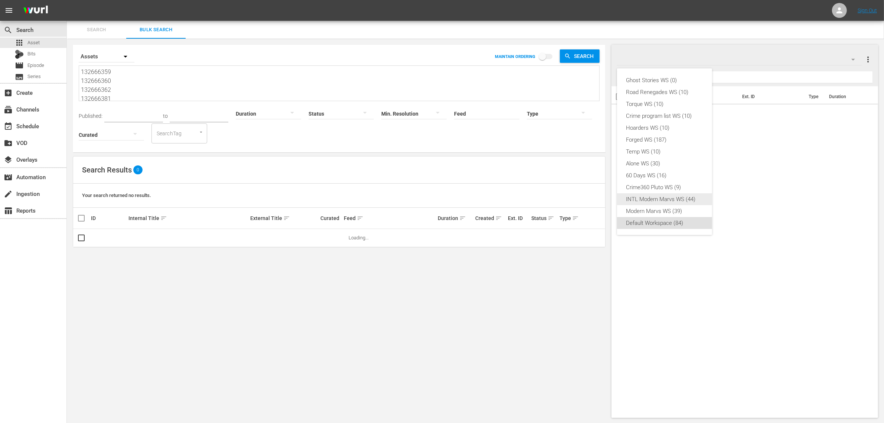
click at [658, 198] on div "INTL Modern Marvs WS (44)" at bounding box center [664, 199] width 77 height 12
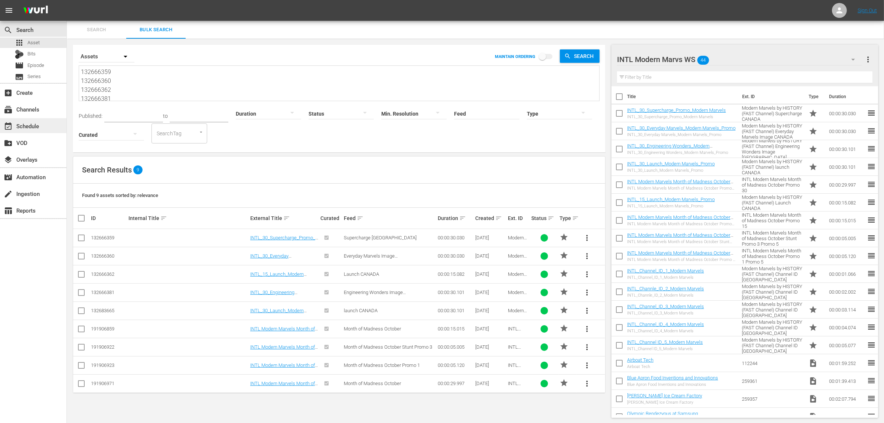
click at [39, 126] on div "event_available Schedule" at bounding box center [21, 124] width 42 height 7
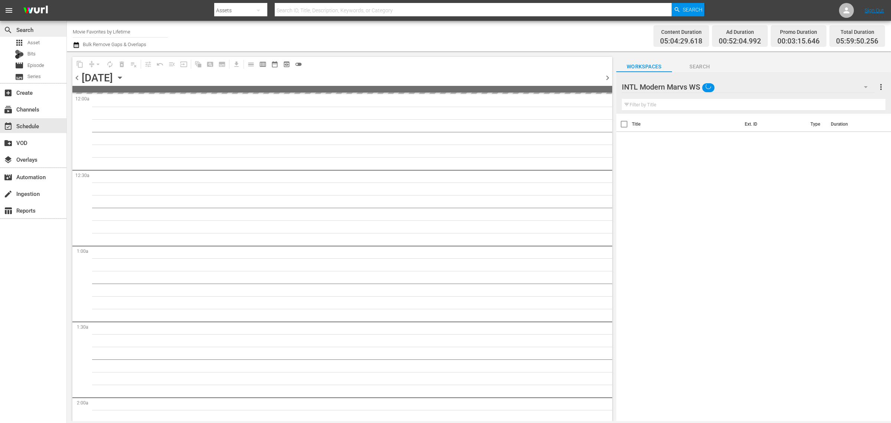
drag, startPoint x: 127, startPoint y: 34, endPoint x: 9, endPoint y: 28, distance: 118.2
click at [67, 0] on div "search Search apps Asset Bits movie Episode subtitles Series add_box Create sub…" at bounding box center [479, 0] width 824 height 0
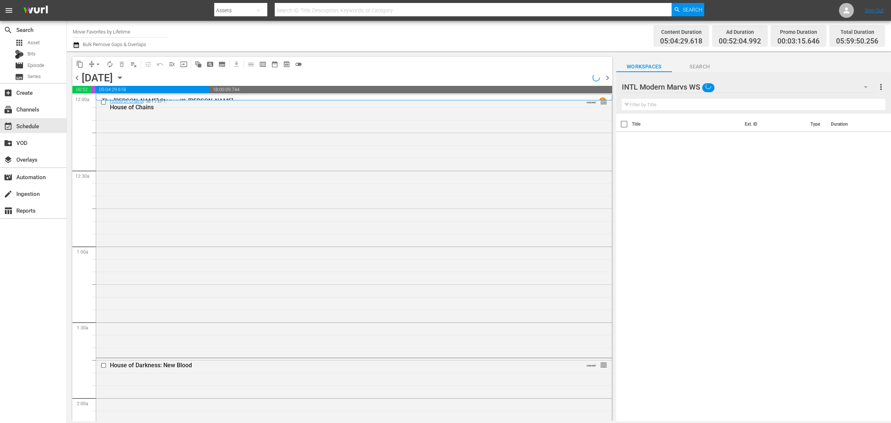
click at [417, 38] on div "Channel Title Movie Favorites by Lifetime Bulk Remove Gaps & Overlaps" at bounding box center [294, 36] width 443 height 27
click at [209, 175] on div "House of Chains / SE1 / EP1: House of Chains VARIANT reorder" at bounding box center [354, 225] width 516 height 260
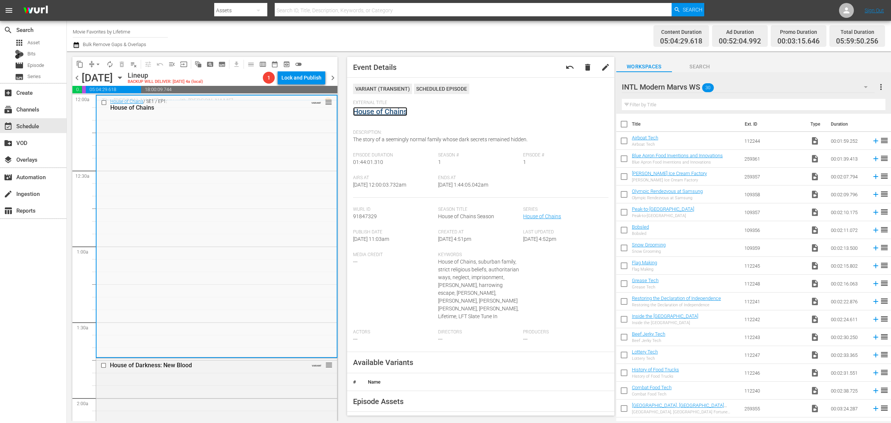
drag, startPoint x: 398, startPoint y: 114, endPoint x: 399, endPoint y: 119, distance: 4.5
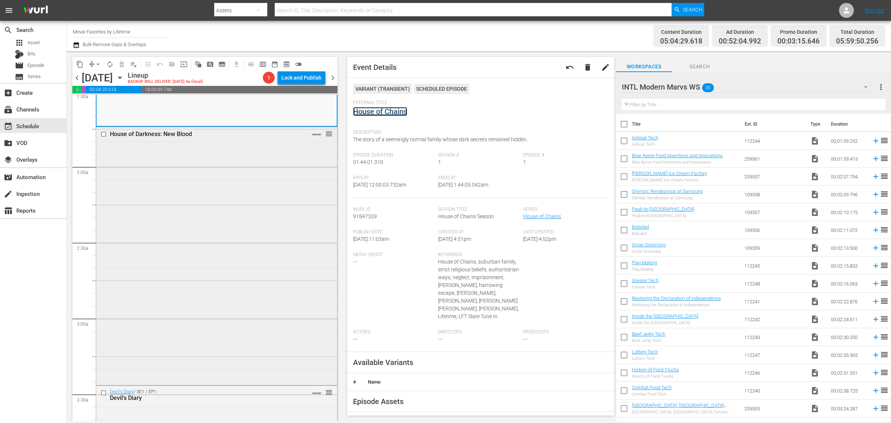
scroll to position [232, 0]
click at [173, 225] on div "House of Darkness: New Blood VARIANT reorder" at bounding box center [216, 254] width 241 height 256
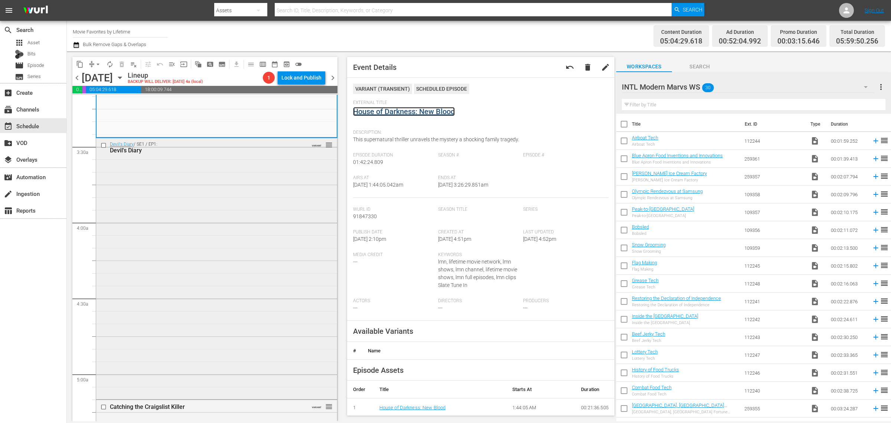
scroll to position [511, 0]
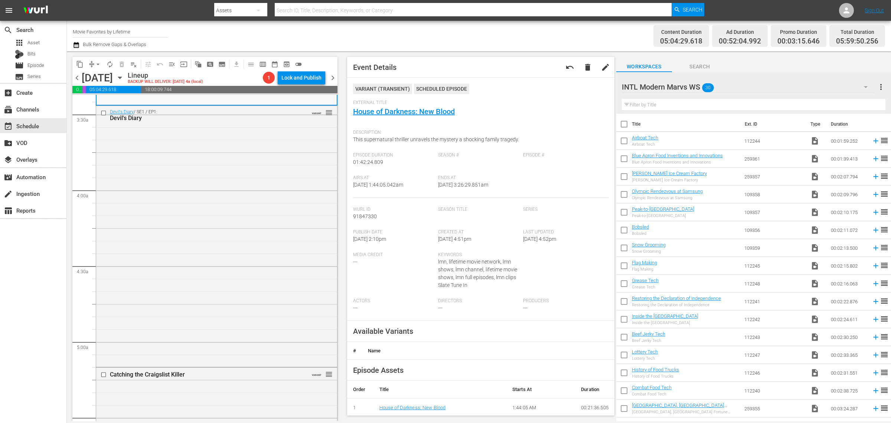
click at [191, 202] on div "Devil's Diary / SE1 / EP1: Devil's Diary VARIANT reorder" at bounding box center [216, 235] width 241 height 259
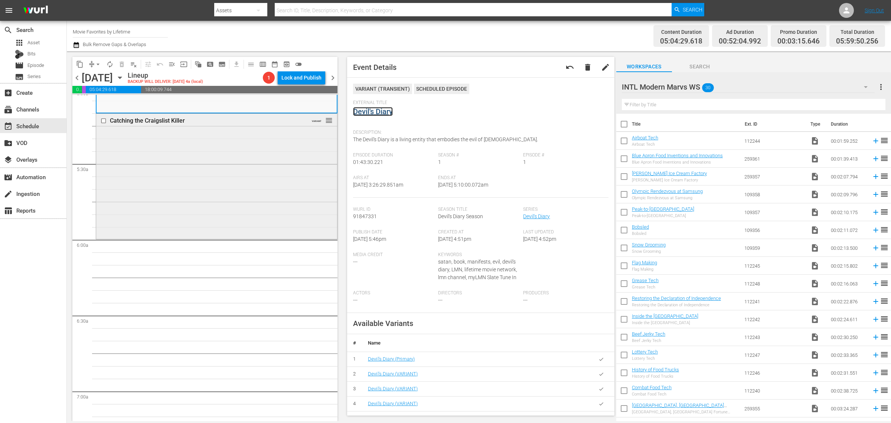
scroll to position [743, 0]
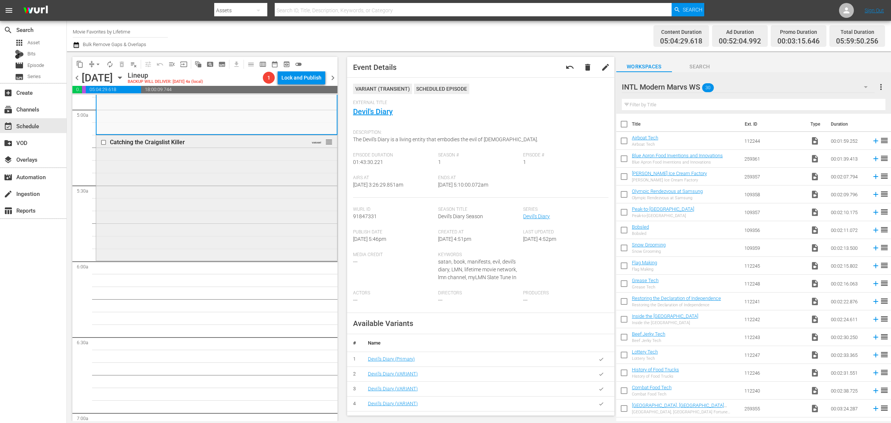
click at [164, 192] on div "Catching the Craigslist Killer VARIANT reorder" at bounding box center [216, 197] width 241 height 124
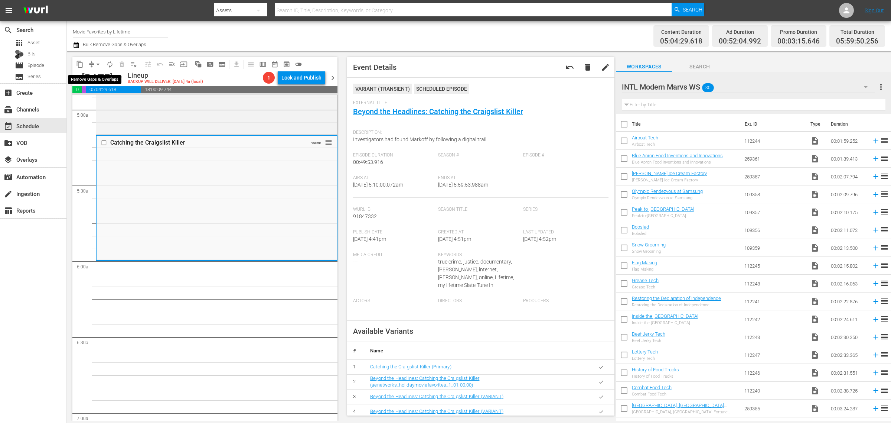
click at [98, 62] on span "arrow_drop_down" at bounding box center [97, 64] width 7 height 7
click at [103, 79] on li "Align to Midnight" at bounding box center [98, 79] width 78 height 12
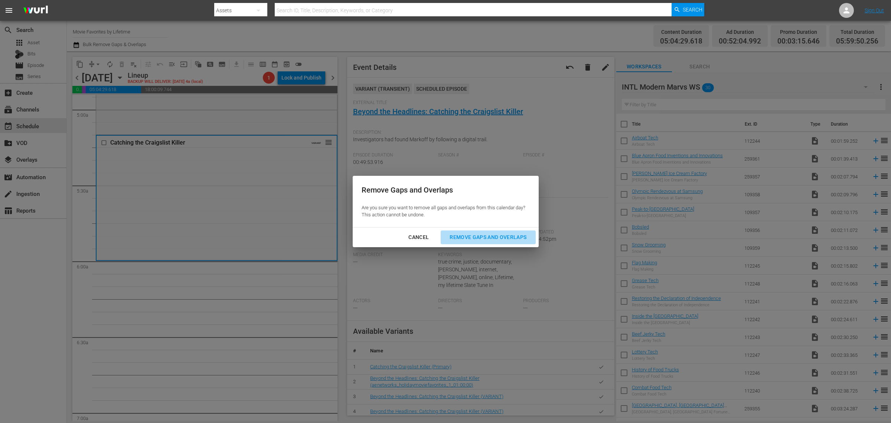
click at [507, 240] on div "Remove Gaps and Overlaps" at bounding box center [488, 236] width 89 height 9
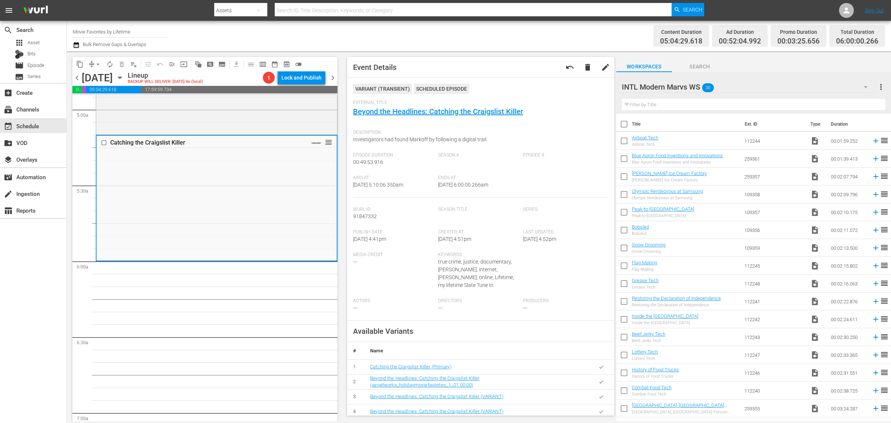
click at [110, 63] on span "autorenew_outlined" at bounding box center [109, 64] width 7 height 7
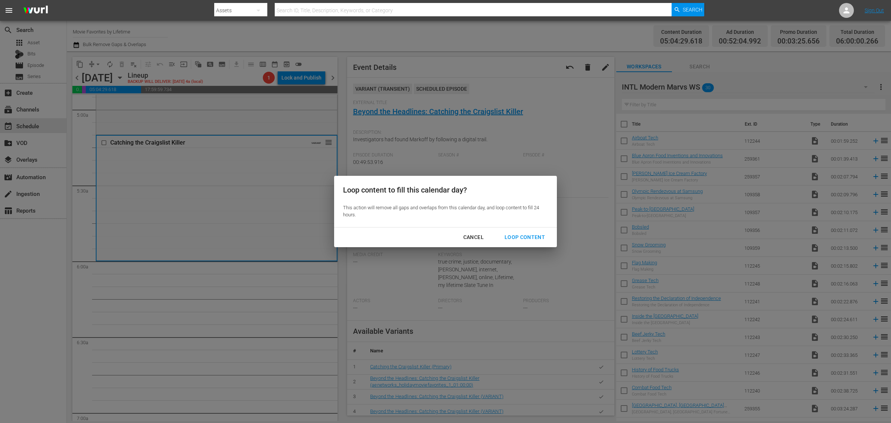
click at [521, 238] on div "Loop Content" at bounding box center [525, 236] width 52 height 9
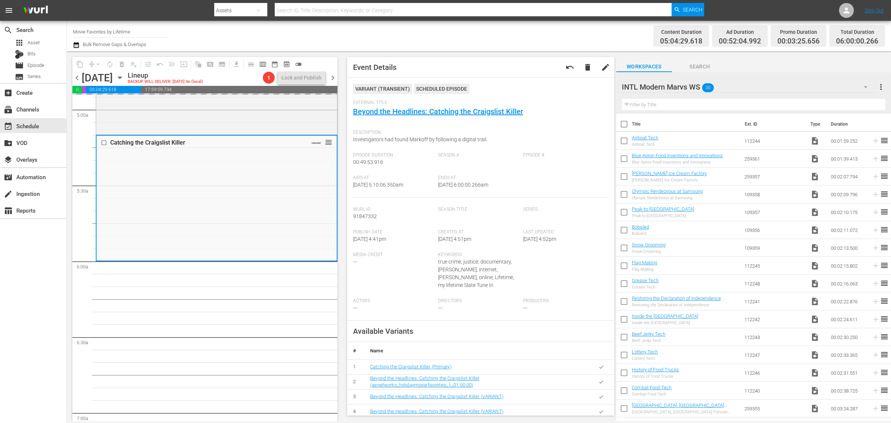
click at [408, 35] on div "Channel Title Movie Favorites by Lifetime Bulk Remove Gaps & Overlaps" at bounding box center [294, 36] width 443 height 27
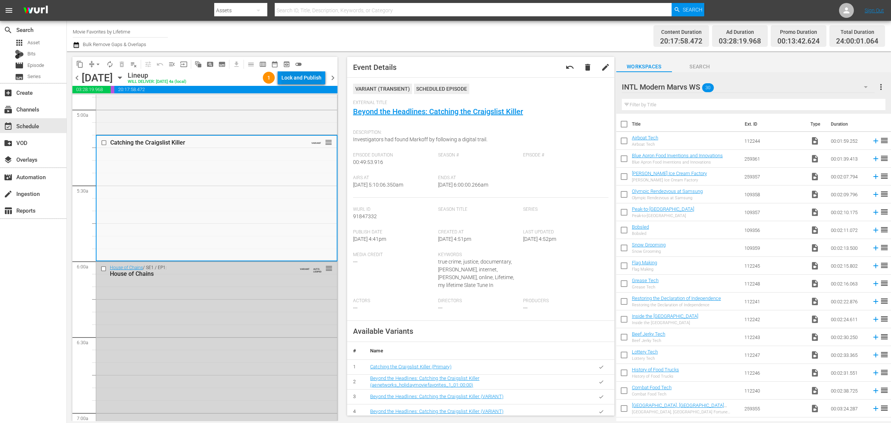
click at [294, 73] on div "Lock and Publish" at bounding box center [301, 77] width 40 height 13
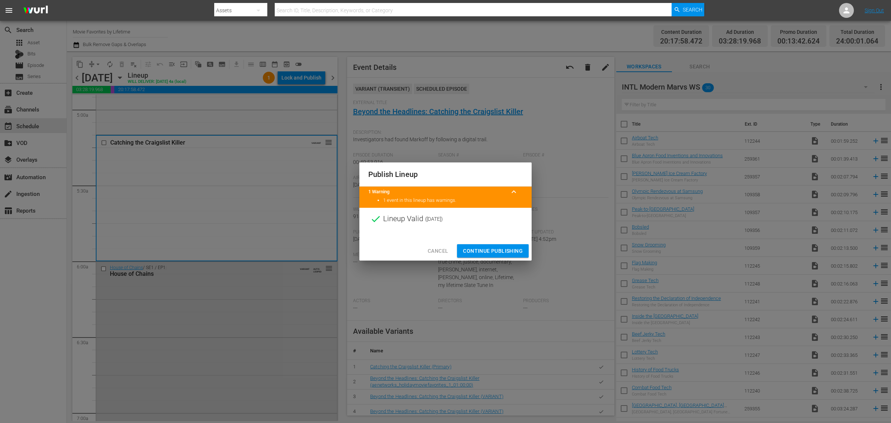
click at [495, 249] on span "Continue Publishing" at bounding box center [493, 250] width 60 height 9
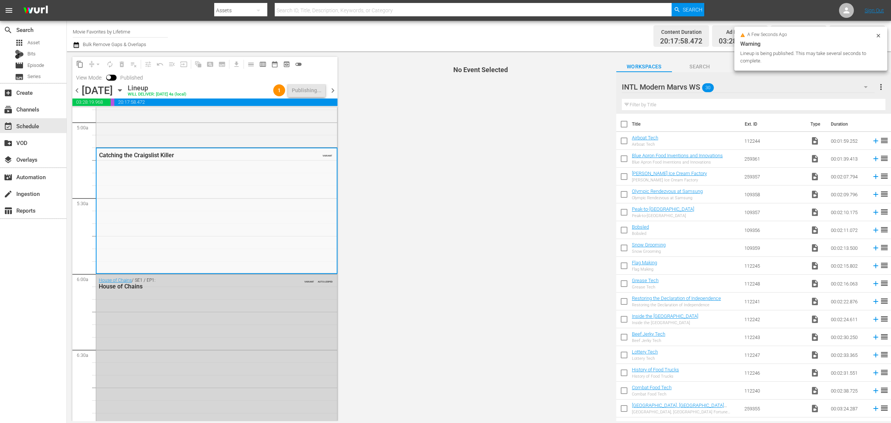
click at [386, 35] on div "Channel Title Movie Favorites by Lifetime Bulk Remove Gaps & Overlaps" at bounding box center [294, 36] width 443 height 27
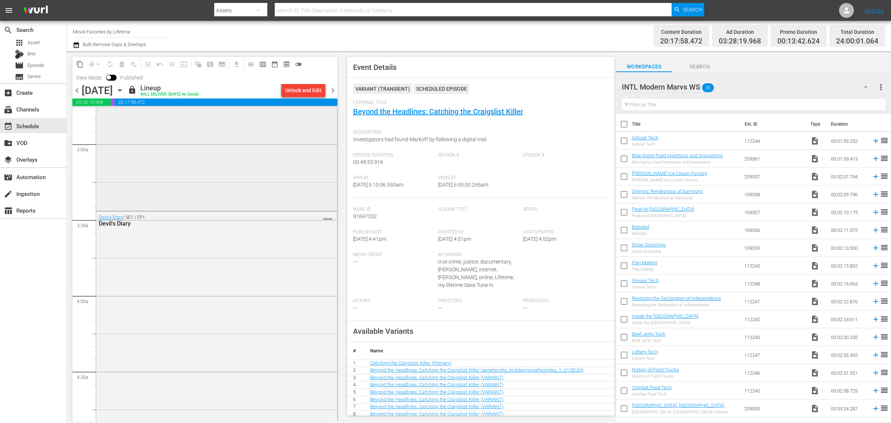
scroll to position [0, 0]
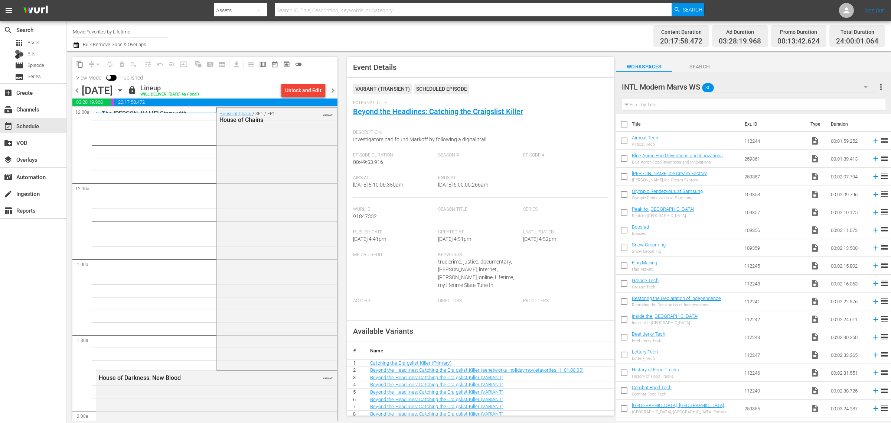
click at [330, 87] on span "chevron_right" at bounding box center [332, 90] width 9 height 9
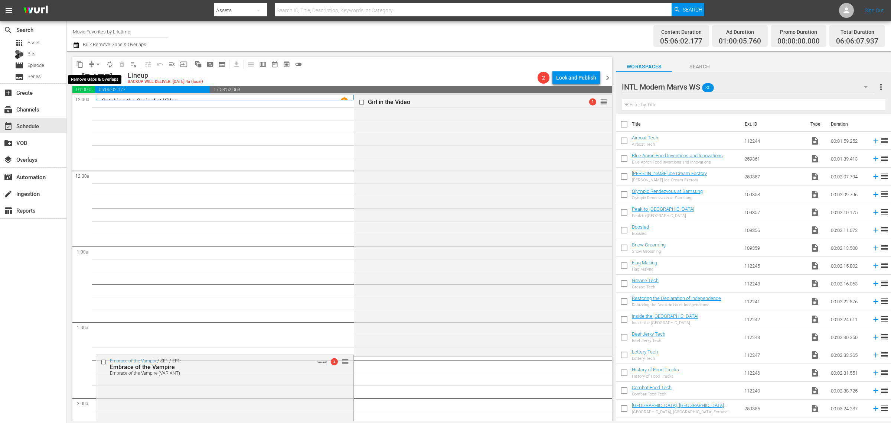
click at [101, 67] on span "arrow_drop_down" at bounding box center [97, 64] width 7 height 7
click at [106, 80] on li "Align to Midnight" at bounding box center [98, 79] width 78 height 12
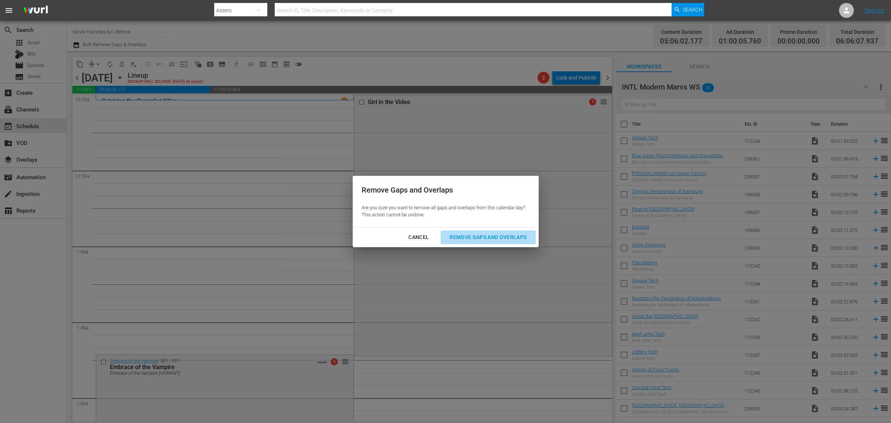
click at [498, 235] on div "Remove Gaps and Overlaps" at bounding box center [488, 236] width 89 height 9
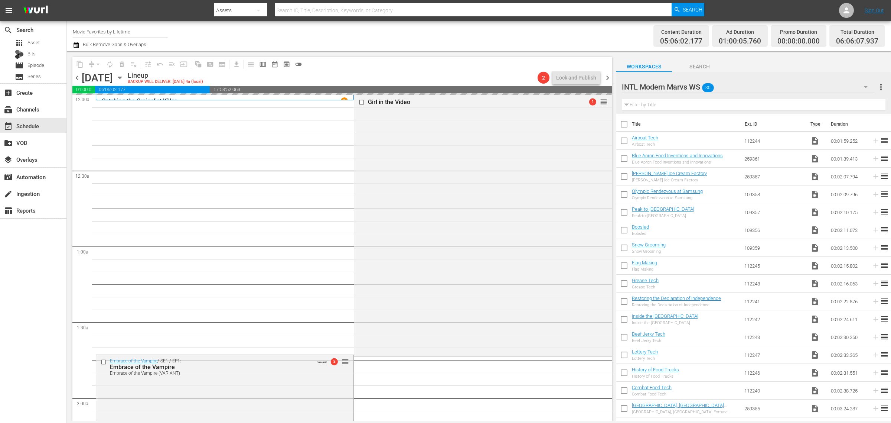
click at [376, 32] on div "Channel Title Movie Favorites by Lifetime Bulk Remove Gaps & Overlaps" at bounding box center [294, 36] width 443 height 27
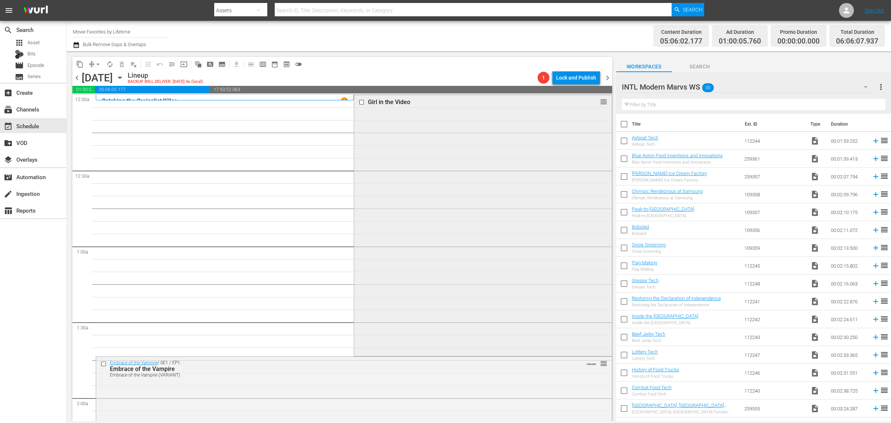
click at [462, 211] on div "Girl in the Video reorder" at bounding box center [482, 225] width 257 height 260
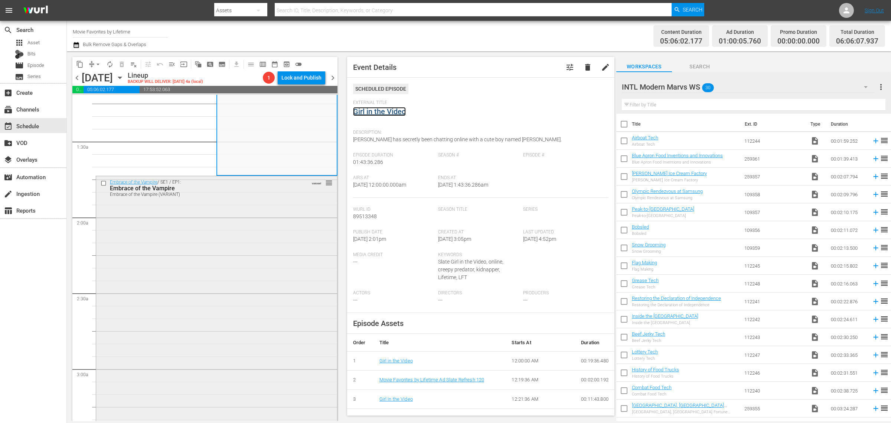
scroll to position [186, 0]
click at [212, 244] on div "Embrace of the Vampire / SE1 / EP1: Embrace of the Vampire Embrace of the Vampi…" at bounding box center [216, 305] width 241 height 268
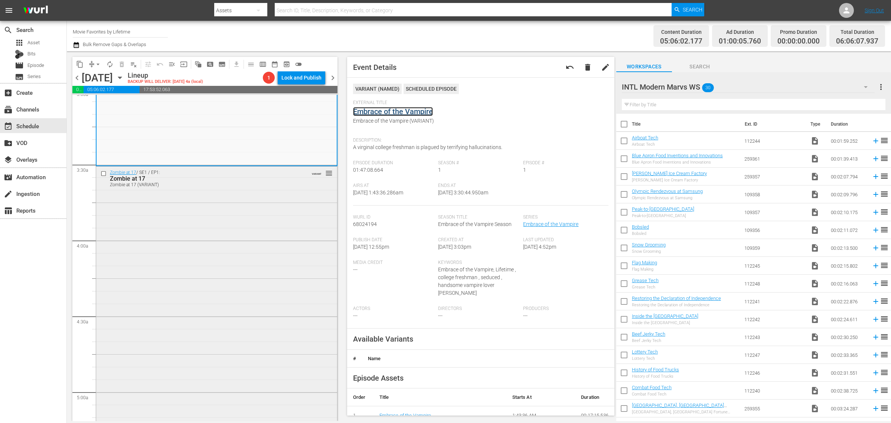
scroll to position [464, 0]
click at [219, 204] on div "Zombie at 17 / SE1 / EP1: Zombie at 17 Zombie at 17 (VARIANT) VARIANT reorder" at bounding box center [216, 292] width 241 height 258
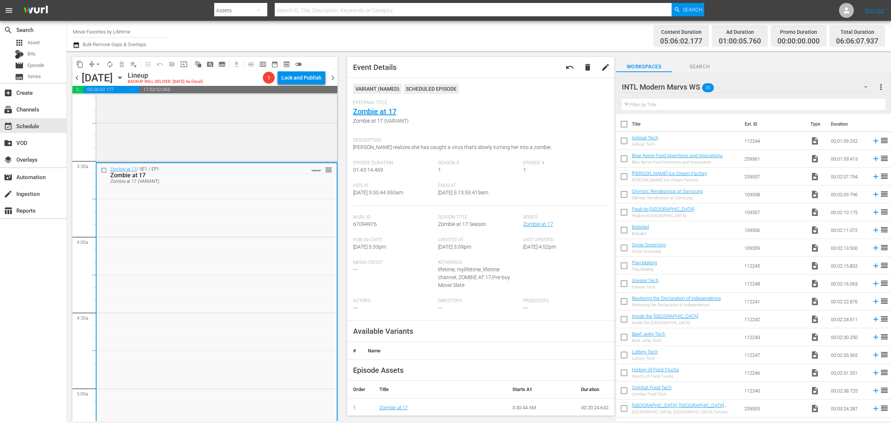
click at [418, 35] on div "Channel Title Movie Favorites by Lifetime Bulk Remove Gaps & Overlaps" at bounding box center [294, 36] width 443 height 27
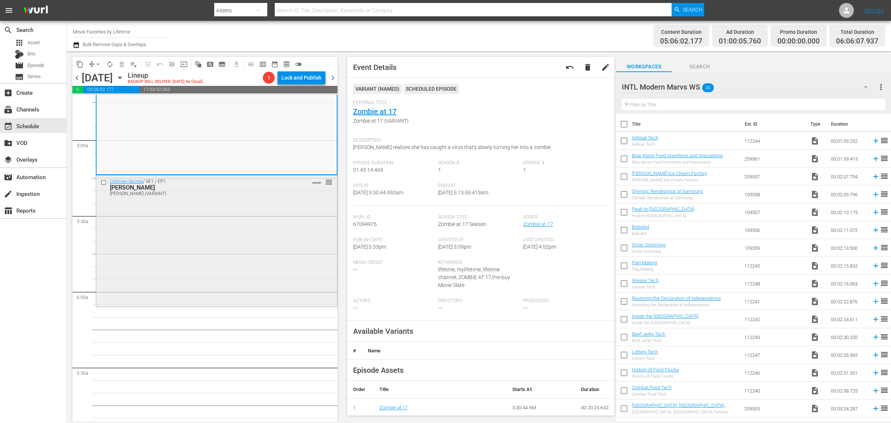
scroll to position [696, 0]
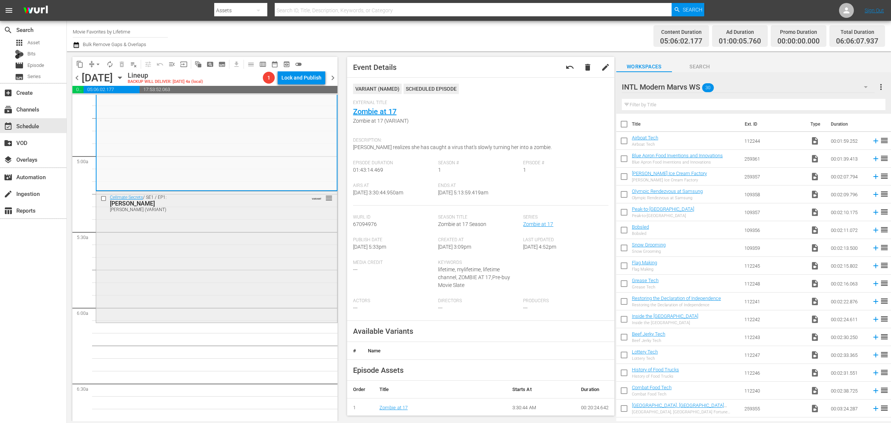
click at [242, 247] on div "Cellmate Secrets / SE1 / EP1: Casey Anthony Casey Anthony (VARIANT) VARIANT reo…" at bounding box center [216, 256] width 241 height 130
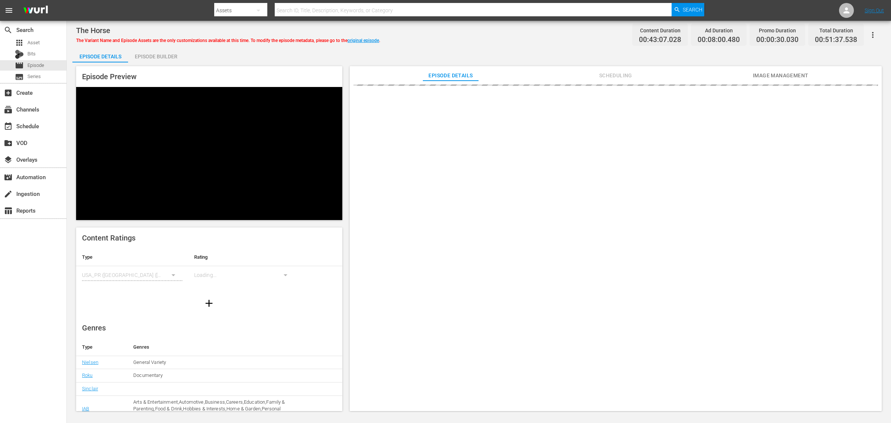
click at [157, 53] on div "Episode Builder" at bounding box center [156, 57] width 56 height 18
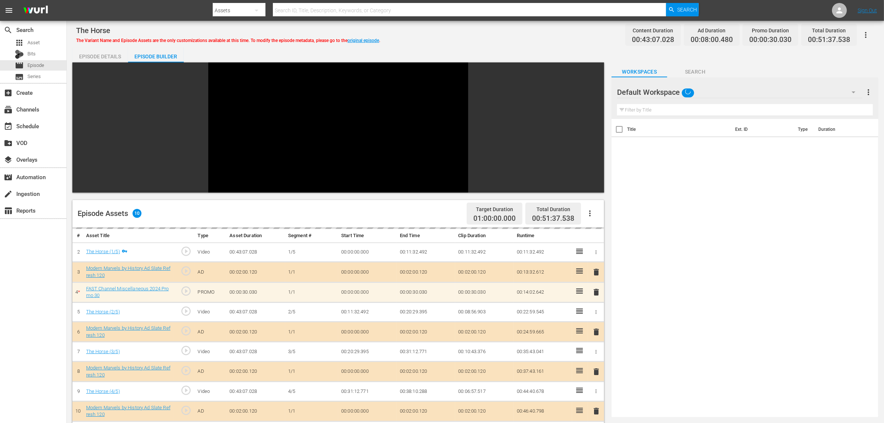
click at [530, 34] on div "The Horse The Variant Name and Episode Assets are the only customizations avail…" at bounding box center [475, 34] width 799 height 17
click at [713, 93] on div "Default Workspace" at bounding box center [739, 92] width 245 height 21
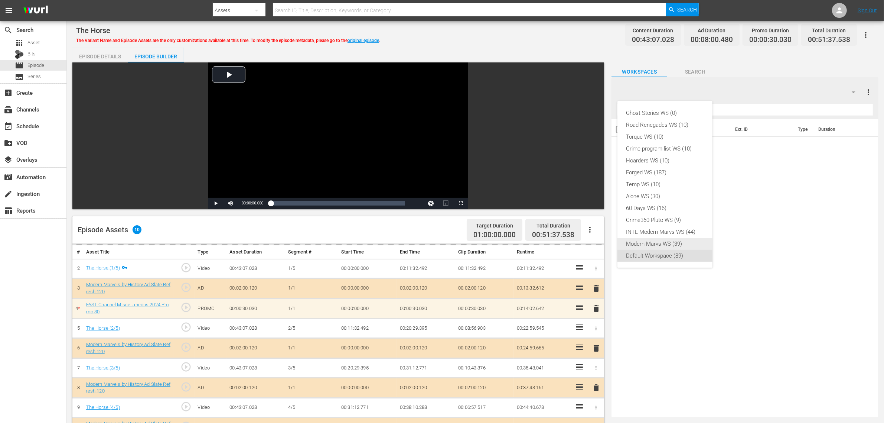
click at [676, 242] on div "Modern Marvs WS (39)" at bounding box center [664, 244] width 77 height 12
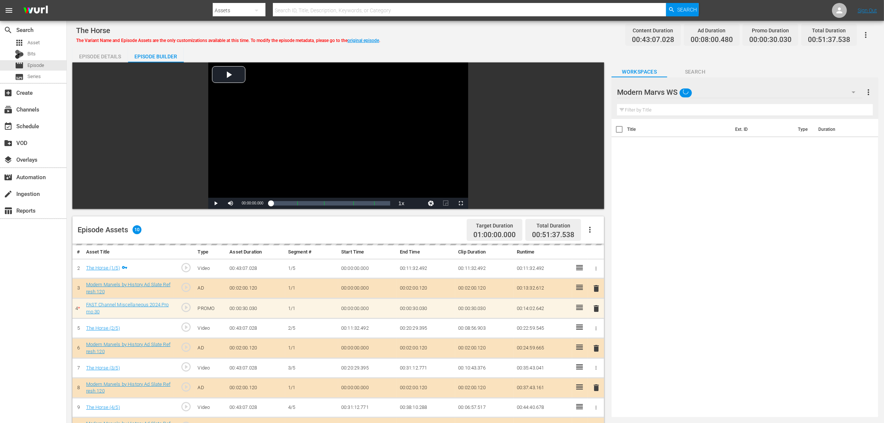
click at [528, 37] on div "The Horse The Variant Name and Episode Assets are the only customizations avail…" at bounding box center [475, 34] width 799 height 17
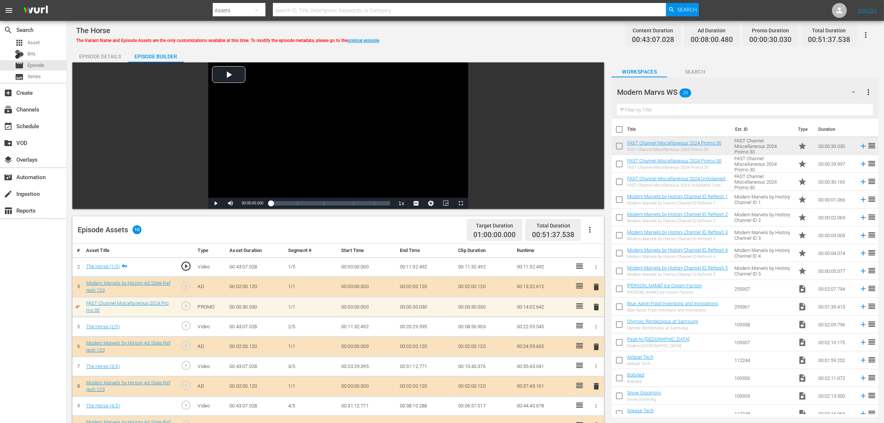
click at [528, 37] on div "The Horse The Variant Name and Episode Assets are the only customizations avail…" at bounding box center [475, 34] width 799 height 17
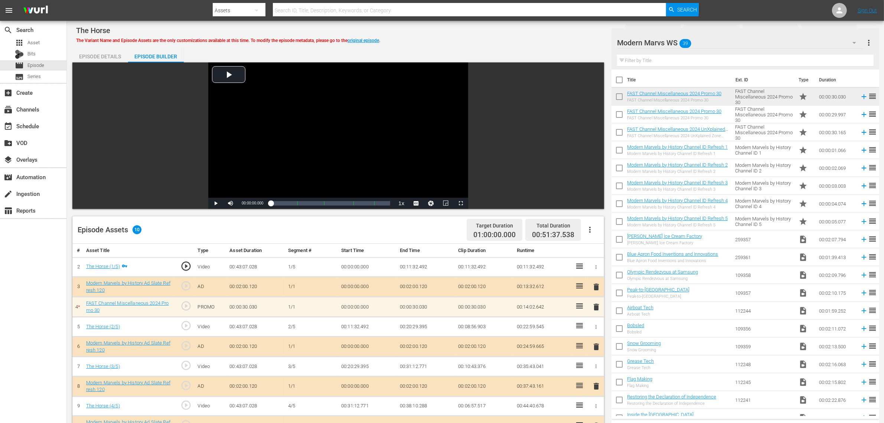
scroll to position [193, 0]
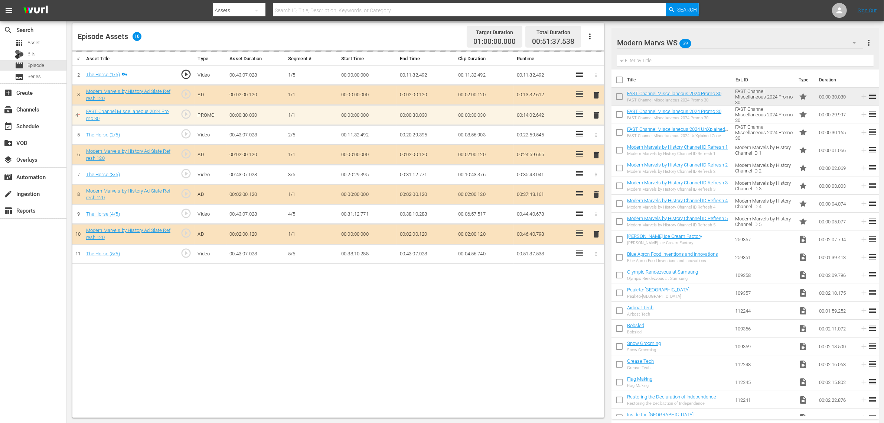
click at [427, 30] on div "Episode Assets 10 Target Duration 01:00:00.000 Total Duration 00:51:37.538" at bounding box center [338, 36] width 532 height 27
click at [713, 6] on nav "menu Search By Assets Search ID, Title, Description, Keywords, or Category Sear…" at bounding box center [442, 10] width 884 height 21
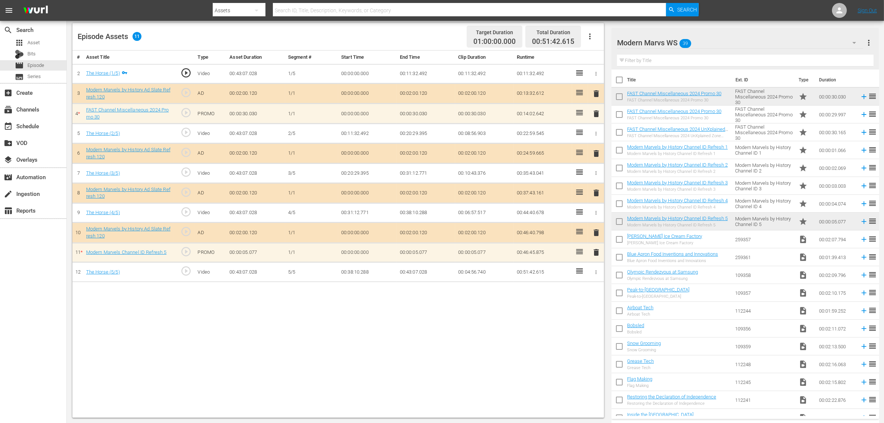
click at [713, 10] on nav "menu Search By Assets Search ID, Title, Description, Keywords, or Category Sear…" at bounding box center [442, 10] width 884 height 21
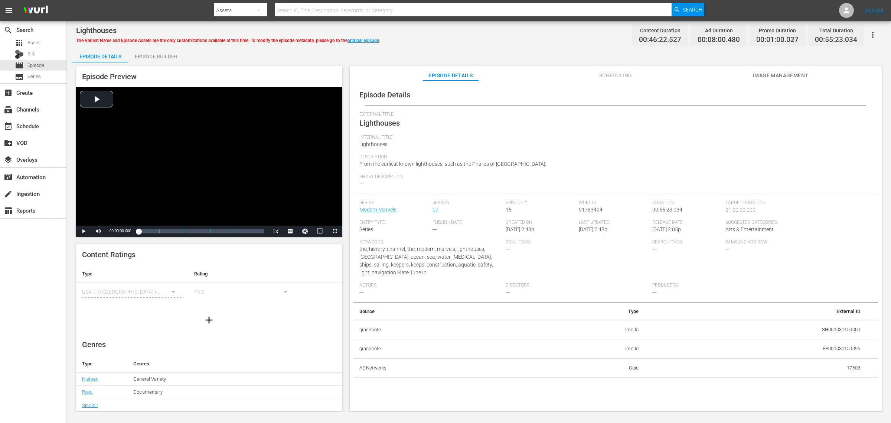
click at [514, 50] on div "Episode Details Episode Builder Episode Preview Video Player is loading. Play V…" at bounding box center [478, 232] width 813 height 369
click at [173, 52] on div "Episode Builder" at bounding box center [156, 57] width 56 height 18
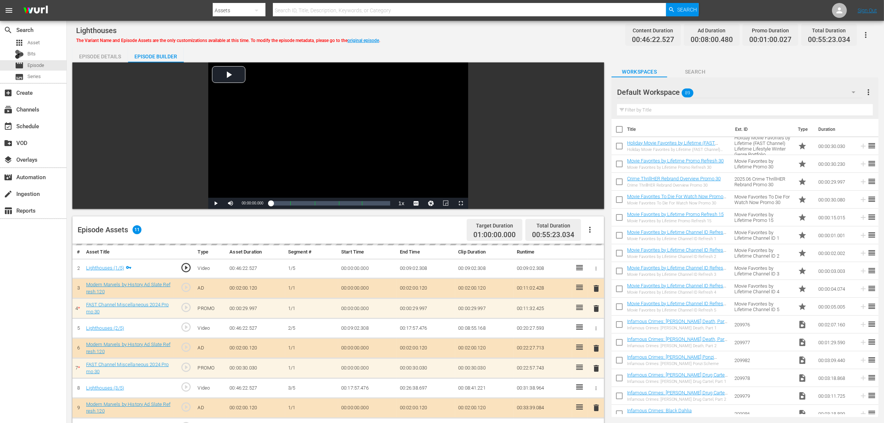
click at [490, 32] on div "Lighthouses The Variant Name and Episode Assets are the only customizations ava…" at bounding box center [475, 34] width 799 height 17
click at [713, 87] on div "Default Workspace 89" at bounding box center [739, 92] width 245 height 21
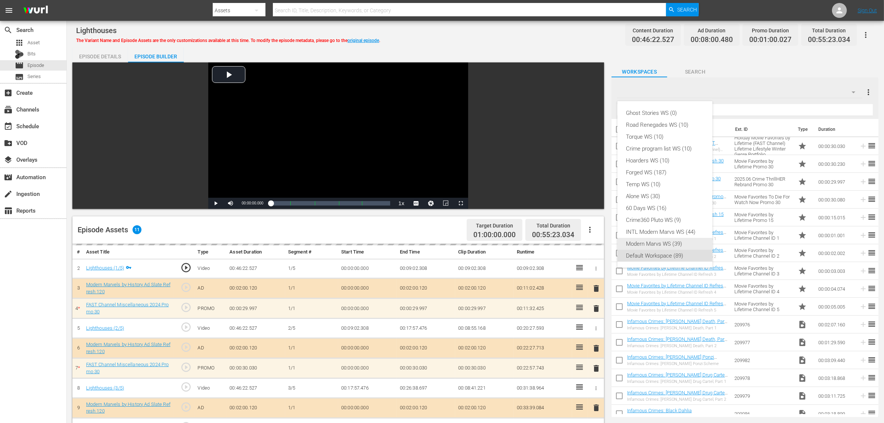
click at [666, 243] on div "Modern Marvs WS (39)" at bounding box center [664, 244] width 77 height 12
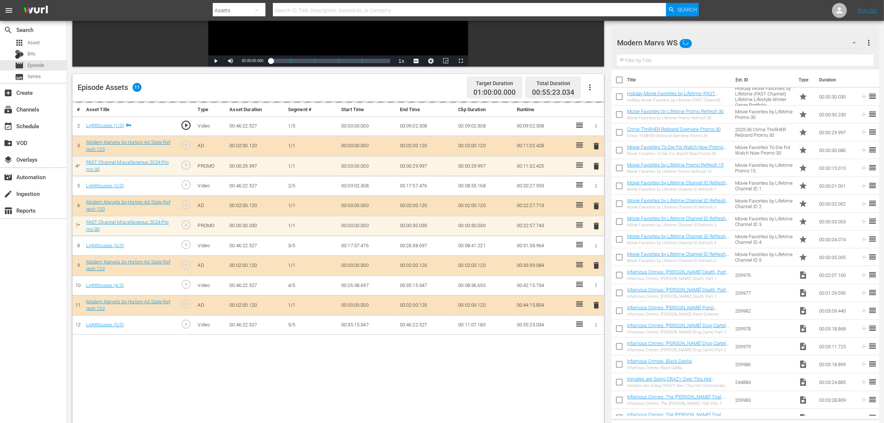
scroll to position [193, 0]
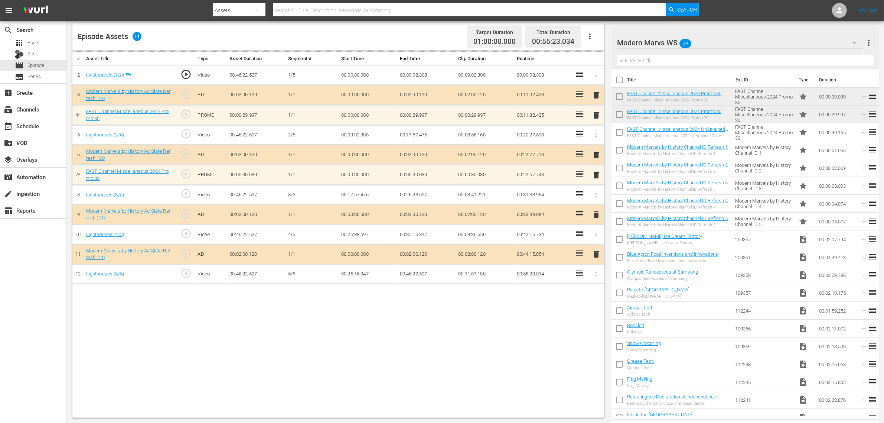
click at [427, 30] on div "Episode Assets 11 Target Duration 01:00:00.000 Total Duration 00:55:23.034" at bounding box center [338, 36] width 532 height 27
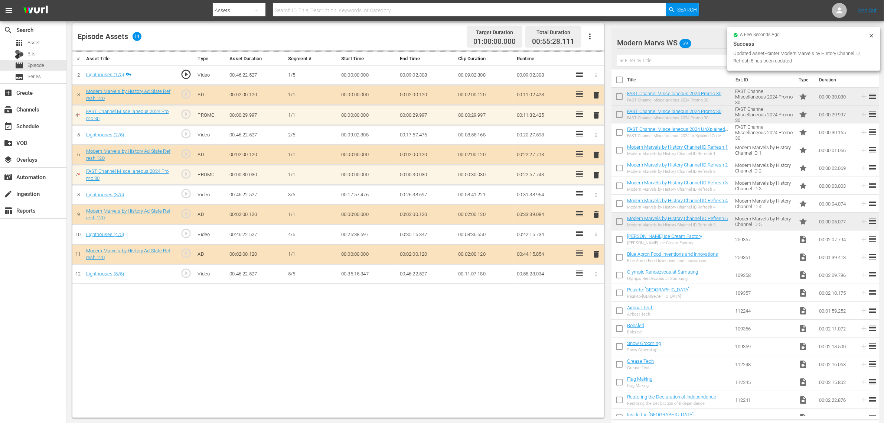
click at [608, 25] on div "Video Player is loading. Play Video Play Mute Current Time 00:00:00.000 / Durat…" at bounding box center [475, 143] width 806 height 548
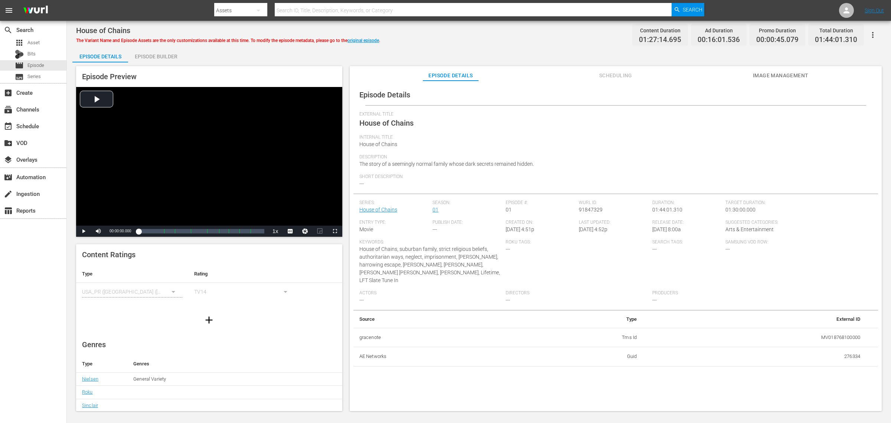
click at [713, 77] on span "Image Management" at bounding box center [781, 75] width 56 height 9
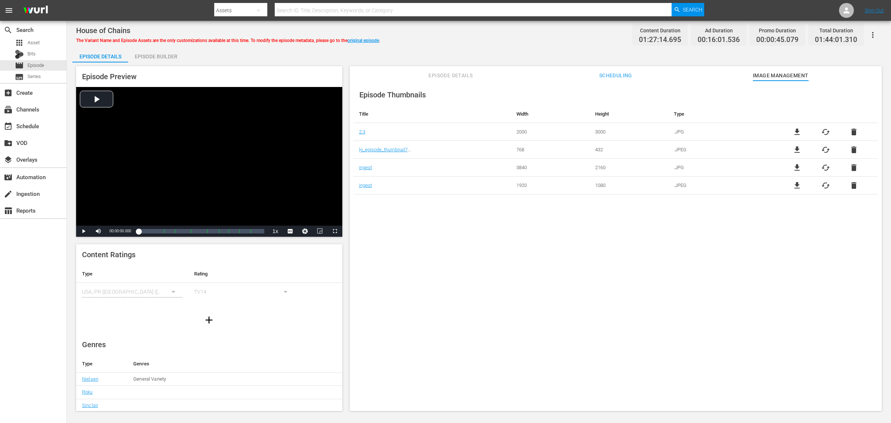
click at [172, 55] on div "Episode Builder" at bounding box center [156, 57] width 56 height 18
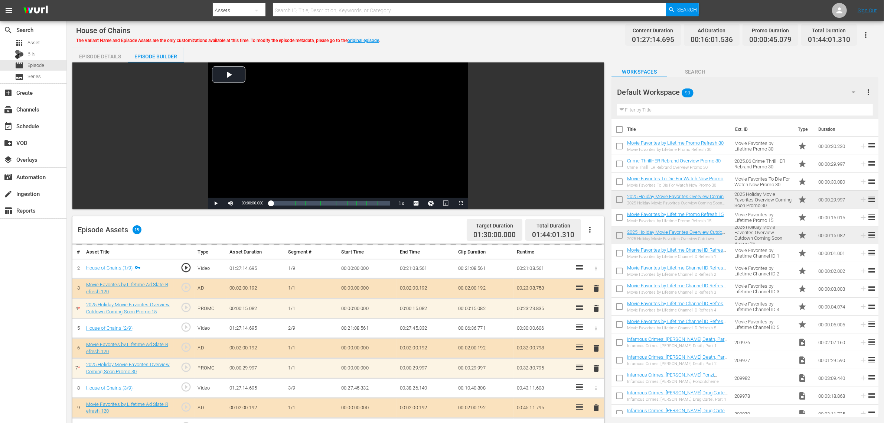
click at [458, 27] on div "House of Chains The Variant Name and Episode Assets are the only customizations…" at bounding box center [475, 34] width 799 height 17
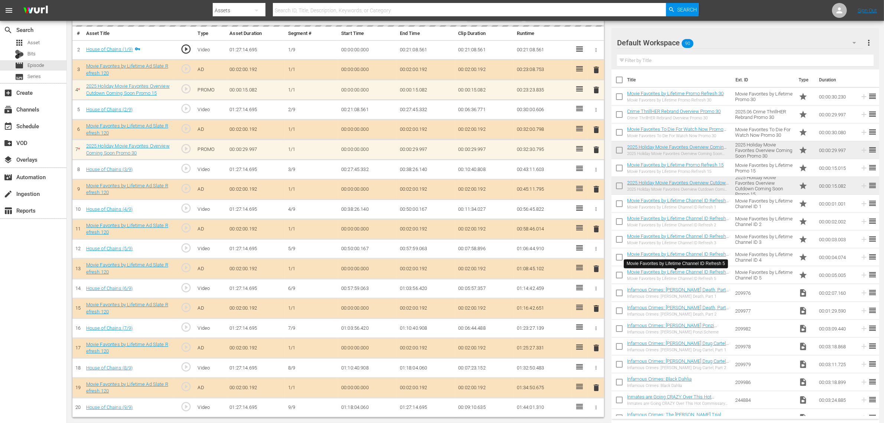
scroll to position [222, 0]
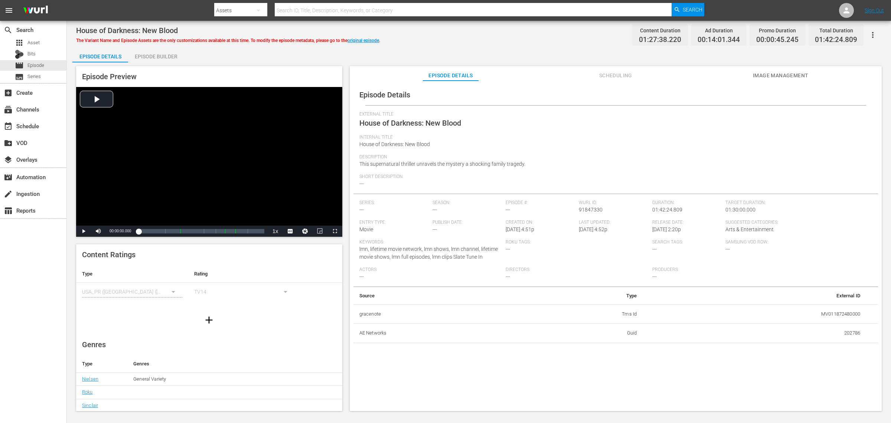
click at [713, 71] on span "Image Management" at bounding box center [781, 75] width 56 height 9
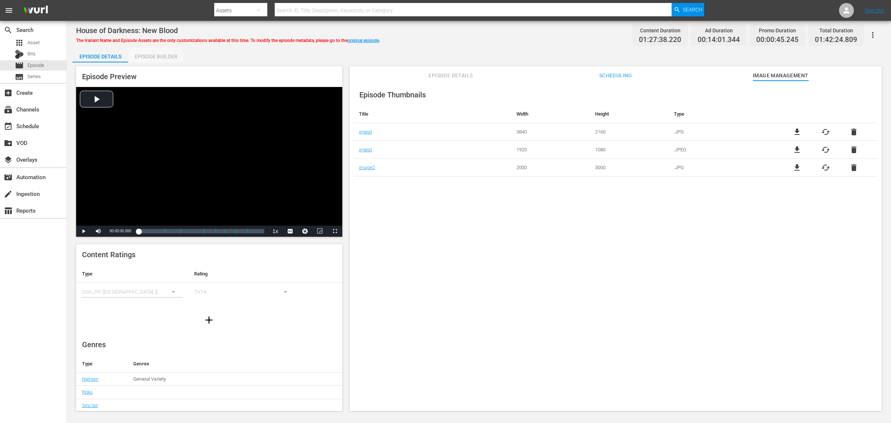
click at [157, 56] on div "Episode Builder" at bounding box center [156, 57] width 56 height 18
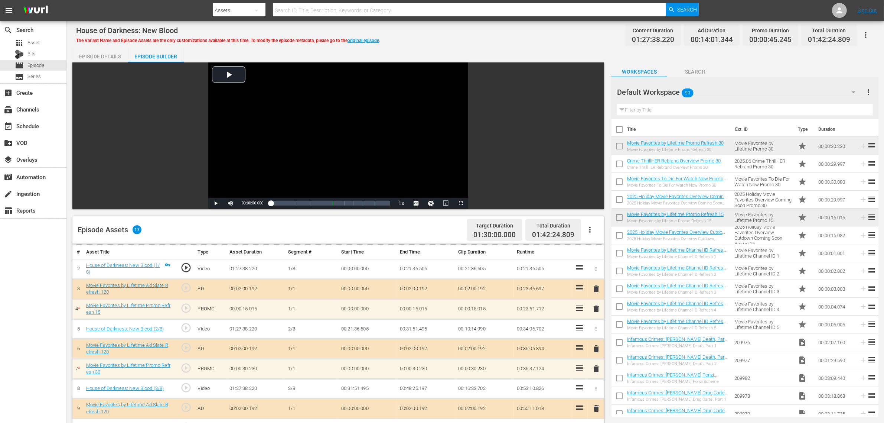
click at [493, 41] on div "House of Darkness: New Blood The Variant Name and Episode Assets are the only c…" at bounding box center [475, 34] width 799 height 17
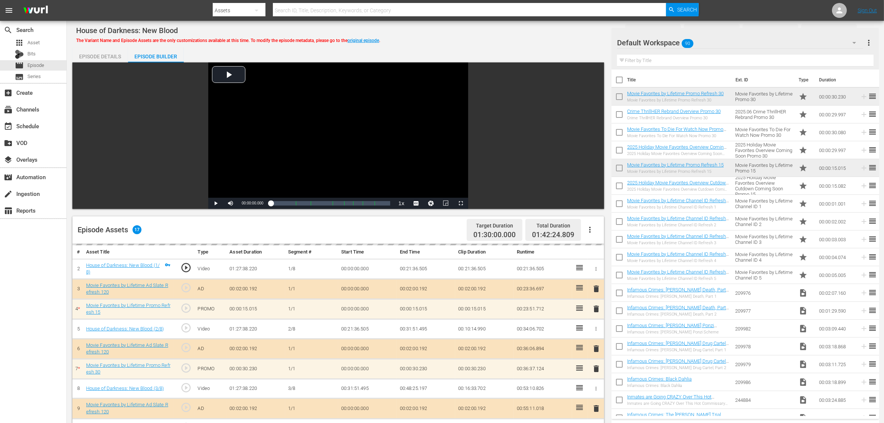
scroll to position [193, 0]
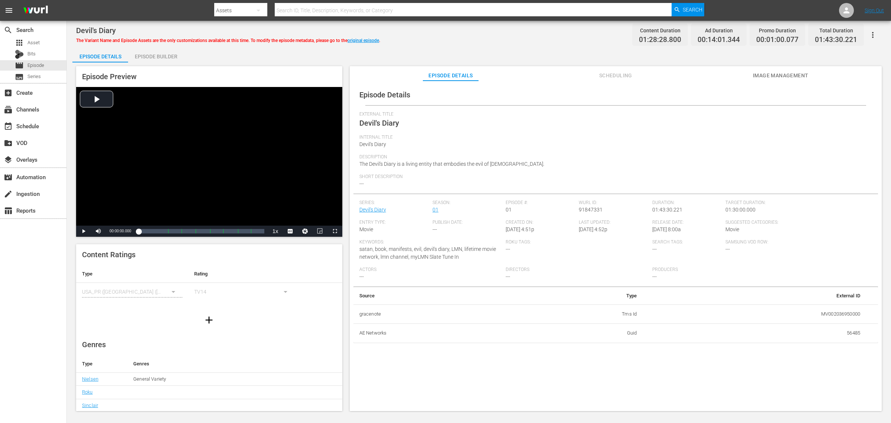
click at [713, 73] on span "Image Management" at bounding box center [781, 75] width 56 height 9
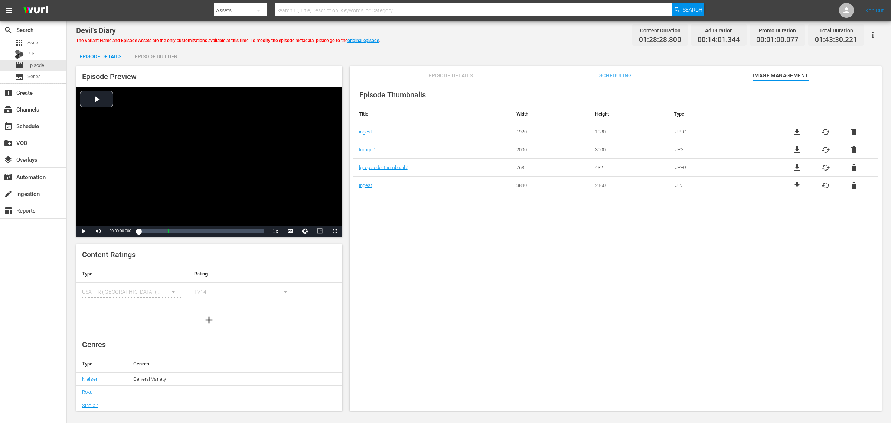
drag, startPoint x: 155, startPoint y: 55, endPoint x: 164, endPoint y: 55, distance: 9.3
click at [155, 55] on div "Episode Builder" at bounding box center [156, 57] width 56 height 18
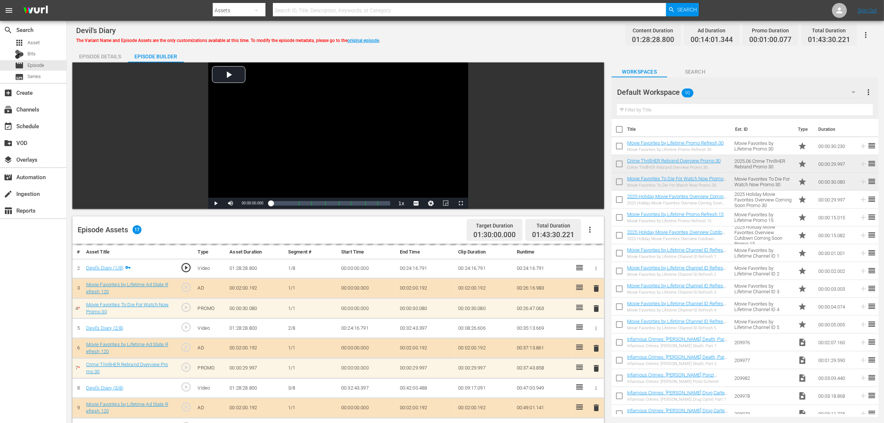
click at [466, 42] on div "Devil's Diary The Variant Name and Episode Assets are the only customizations a…" at bounding box center [475, 34] width 799 height 17
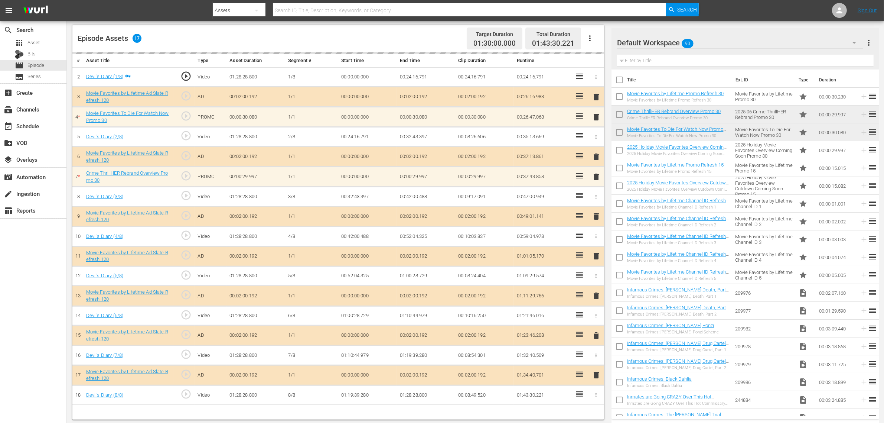
scroll to position [193, 0]
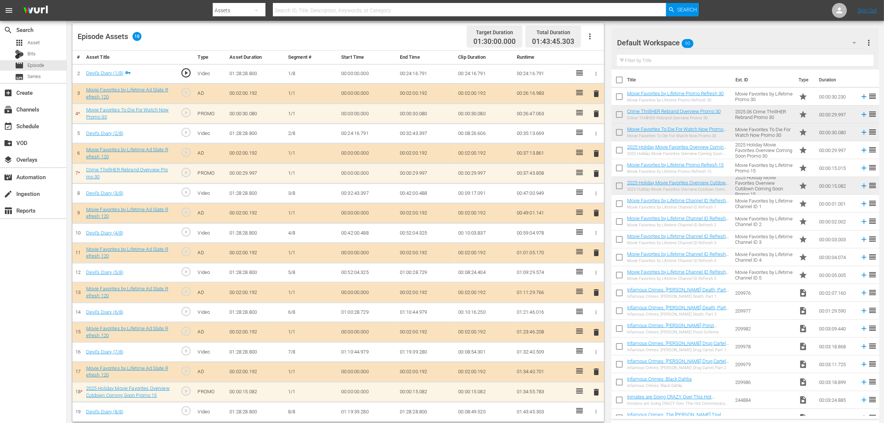
click at [596, 338] on span "delete" at bounding box center [596, 391] width 9 height 9
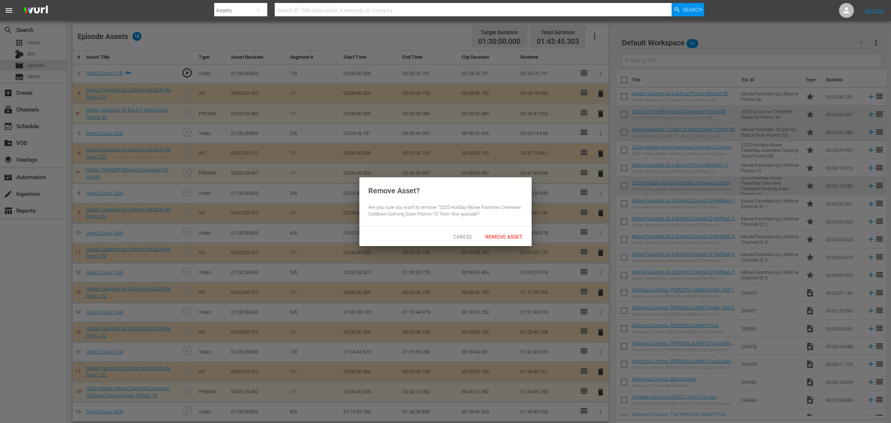
click at [511, 238] on span "Remove Asset" at bounding box center [503, 237] width 49 height 6
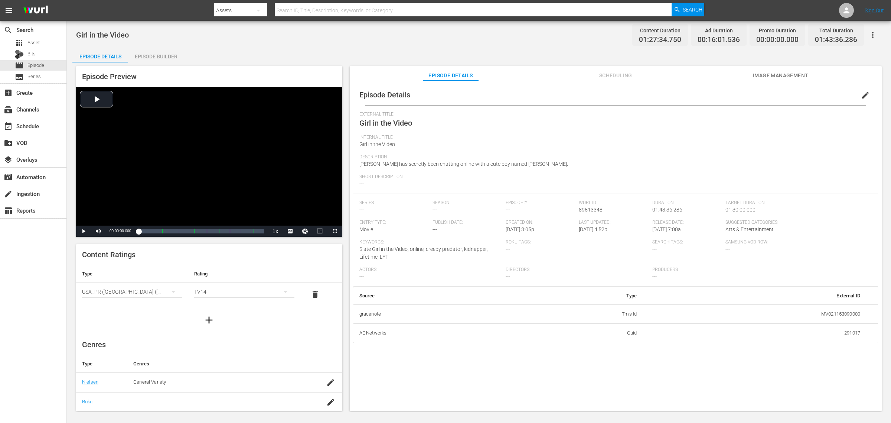
click at [713, 72] on span "Image Management" at bounding box center [781, 75] width 56 height 9
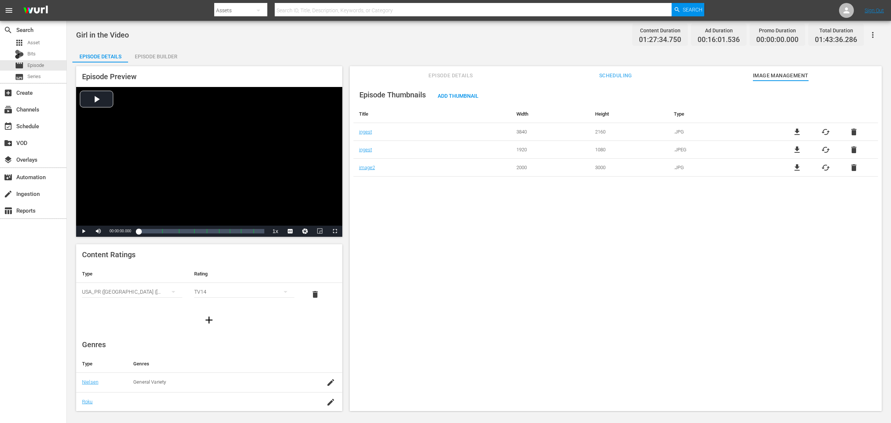
click at [149, 51] on div "Episode Builder" at bounding box center [156, 57] width 56 height 18
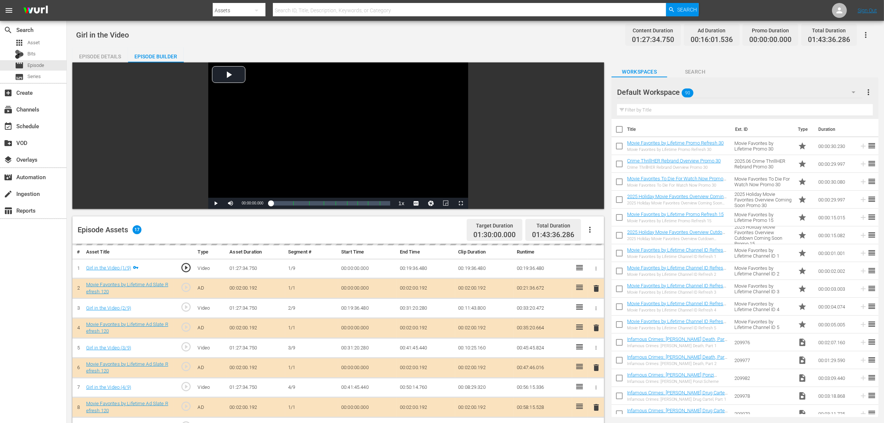
click at [404, 36] on div "Girl in the Video Content Duration 01:27:34.750 Ad Duration 00:16:01.536 Promo …" at bounding box center [475, 34] width 799 height 17
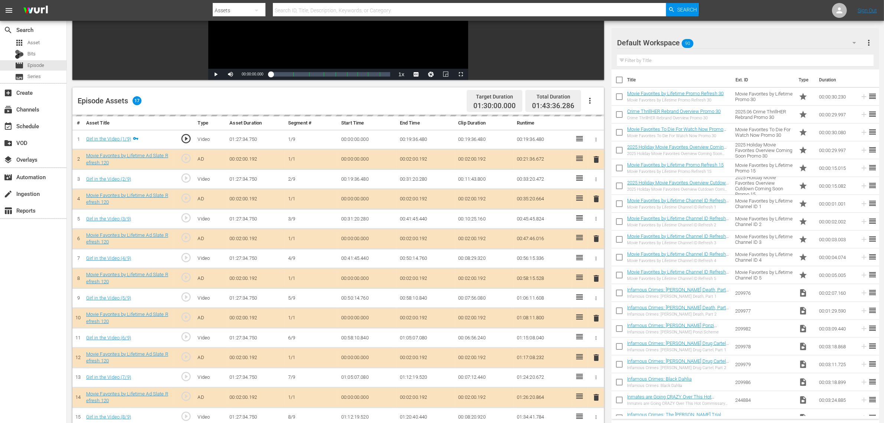
scroll to position [193, 0]
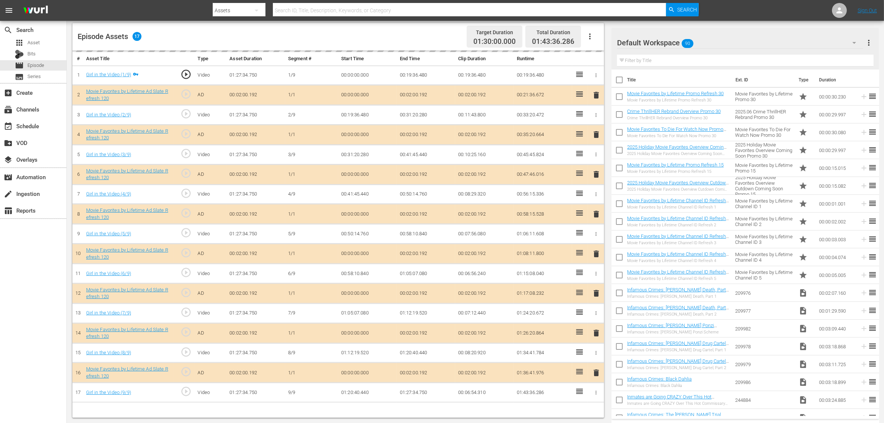
click at [554, 251] on td "01:08:11.800" at bounding box center [543, 254] width 59 height 20
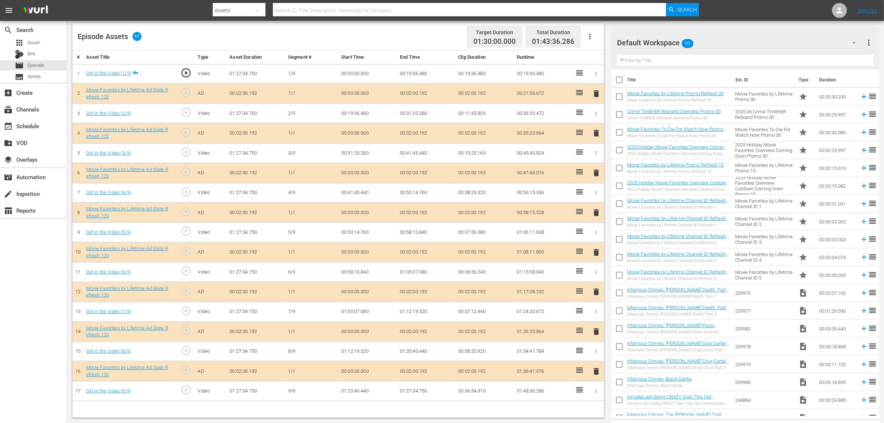
click at [594, 332] on span "delete" at bounding box center [596, 331] width 9 height 9
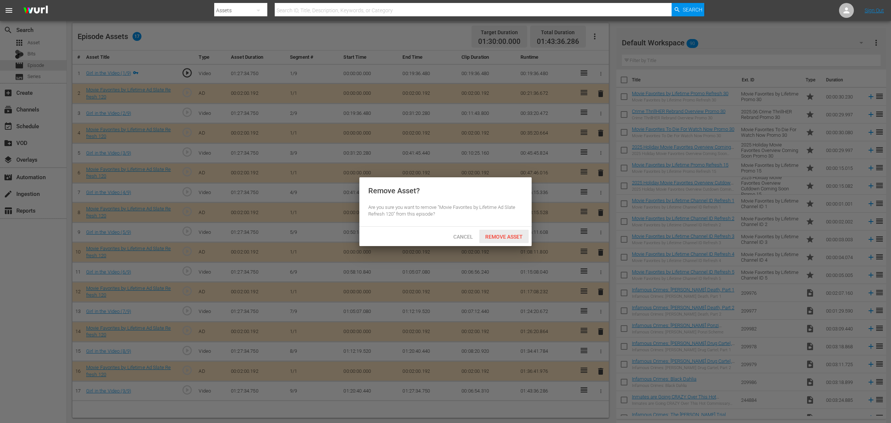
click at [498, 240] on div "Remove Asset" at bounding box center [503, 236] width 49 height 14
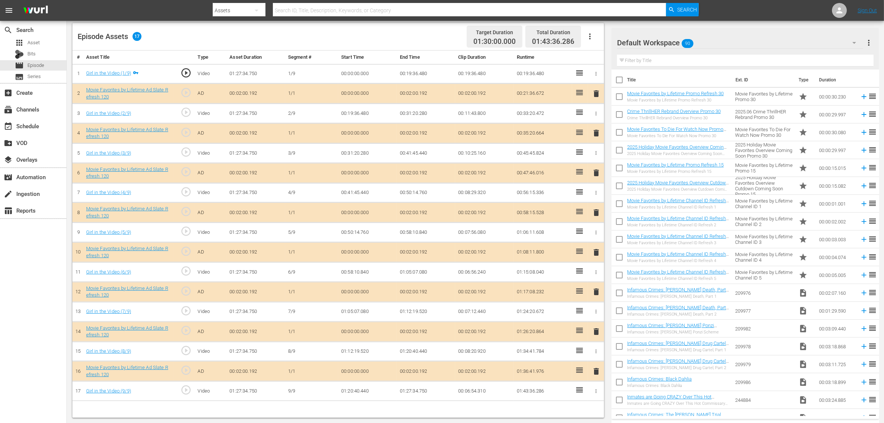
click at [713, 45] on div "Default Workspace 90" at bounding box center [740, 42] width 246 height 21
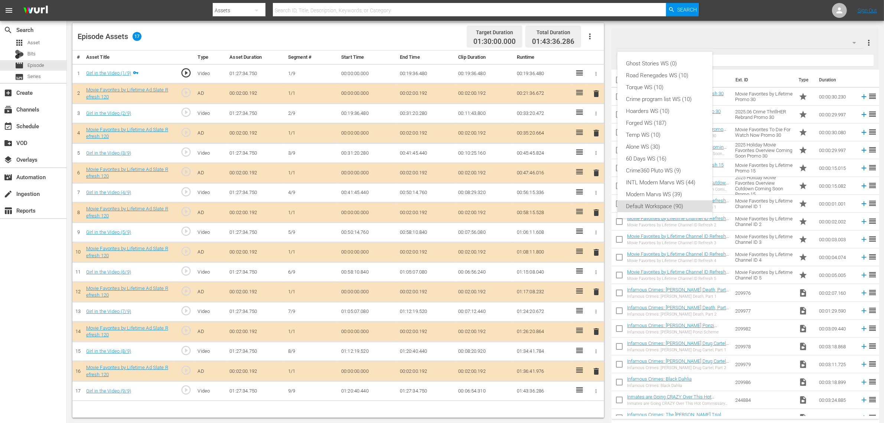
click at [449, 34] on div "Ghost Stories WS (0) Road Renegades WS (10) Torque WS (10) Crime program list W…" at bounding box center [442, 211] width 884 height 423
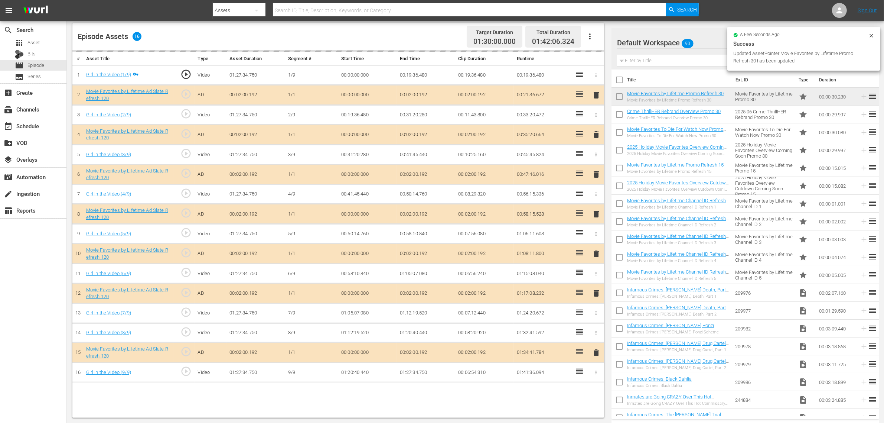
click at [420, 38] on div "Episode Assets 16 Target Duration 01:30:00.000 Total Duration 01:42:06.324" at bounding box center [338, 36] width 532 height 27
